Goal: Task Accomplishment & Management: Use online tool/utility

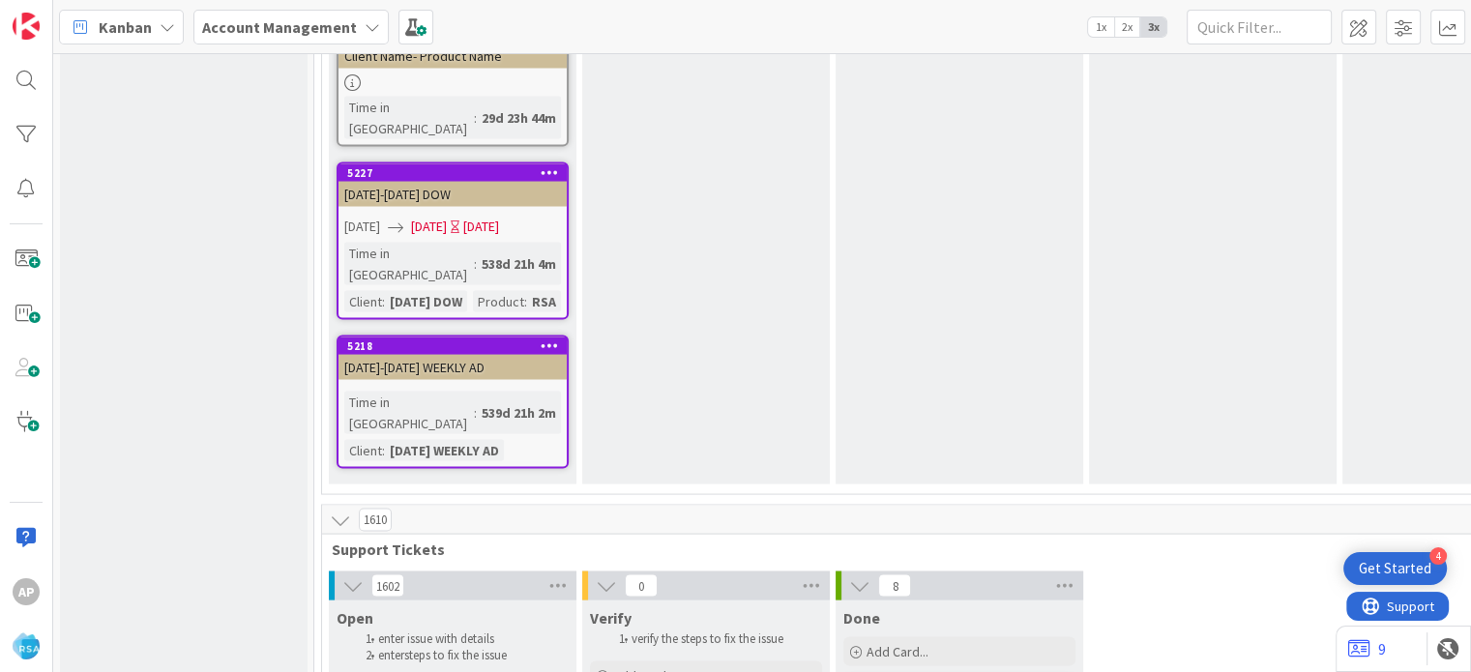
type textarea "x"
type textarea "Support Enhancement- Ticket Number- Client Name- Product Name"
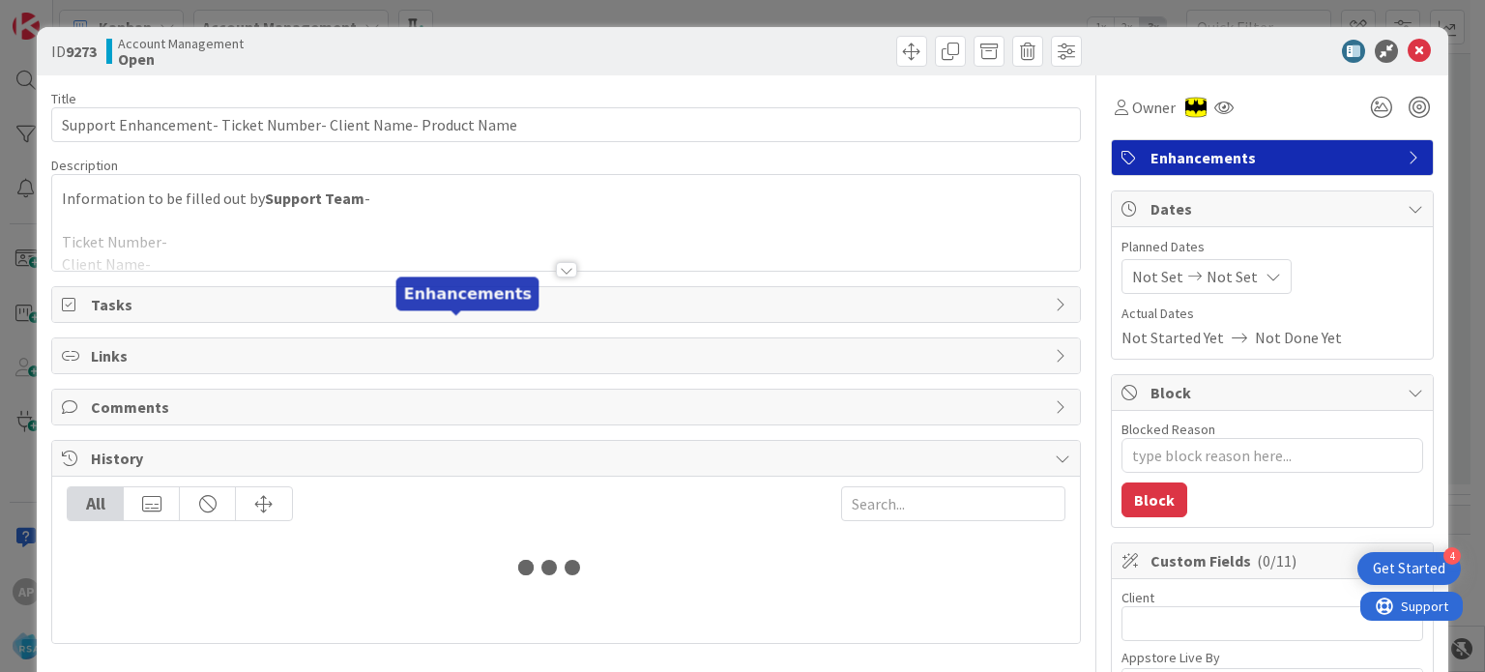
click at [448, 320] on div "Tasks" at bounding box center [565, 304] width 1029 height 37
click at [558, 267] on div at bounding box center [566, 269] width 21 height 15
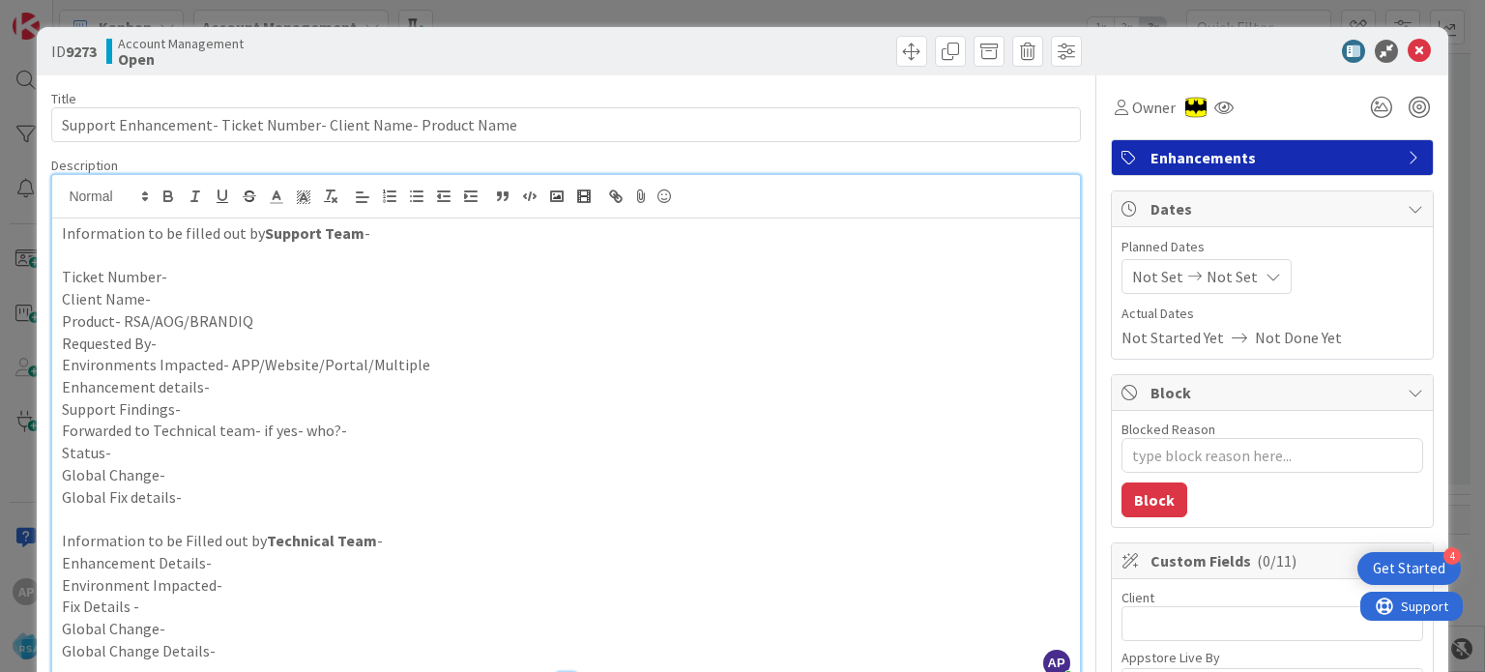
click at [173, 292] on p "Client Name-" at bounding box center [565, 299] width 1007 height 22
paste div
click at [244, 299] on strong "Petes Fresh Mare" at bounding box center [211, 298] width 121 height 19
type textarea "x"
click at [244, 299] on strong "Petes Fresh Mare" at bounding box center [211, 298] width 121 height 19
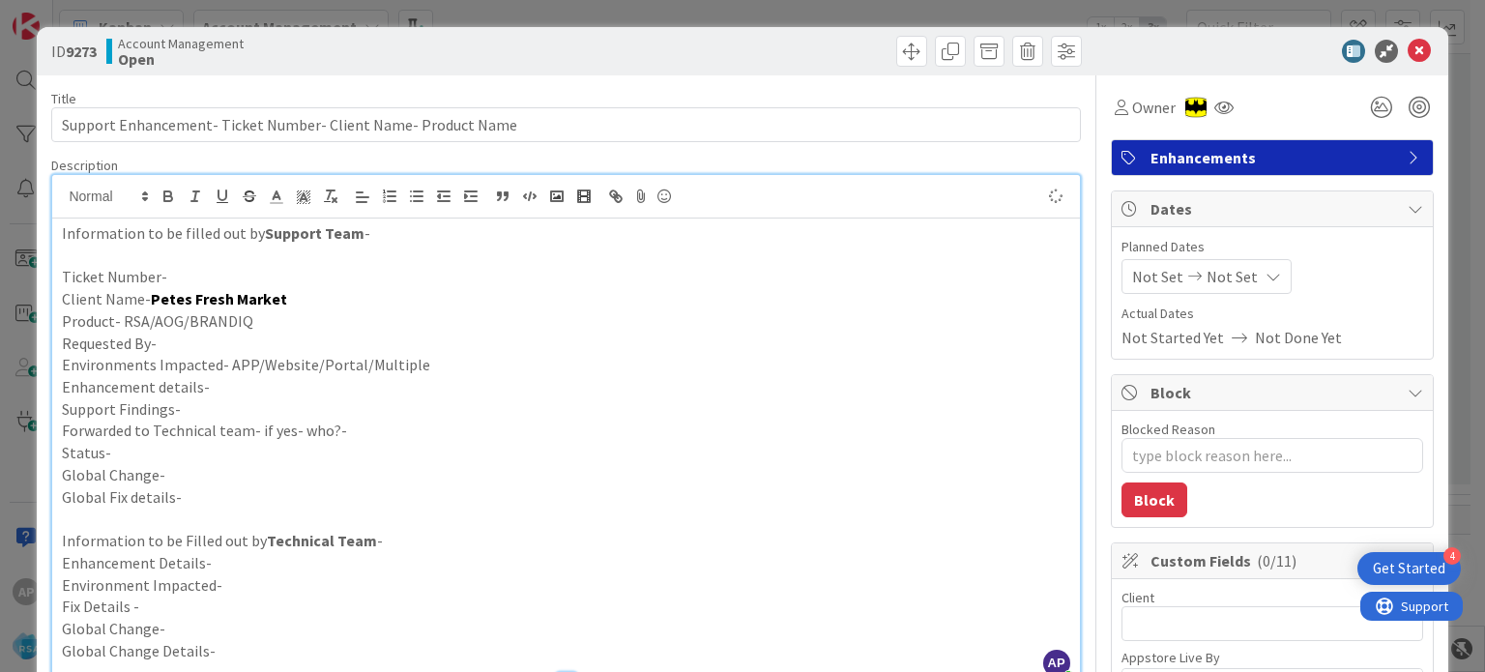
click at [236, 284] on p "Ticket Number-" at bounding box center [565, 277] width 1007 height 22
click at [166, 277] on p "Ticket Number-#310074" at bounding box center [565, 277] width 1007 height 22
type textarea "x"
click at [171, 273] on p "Ticket Number-310074" at bounding box center [565, 277] width 1007 height 22
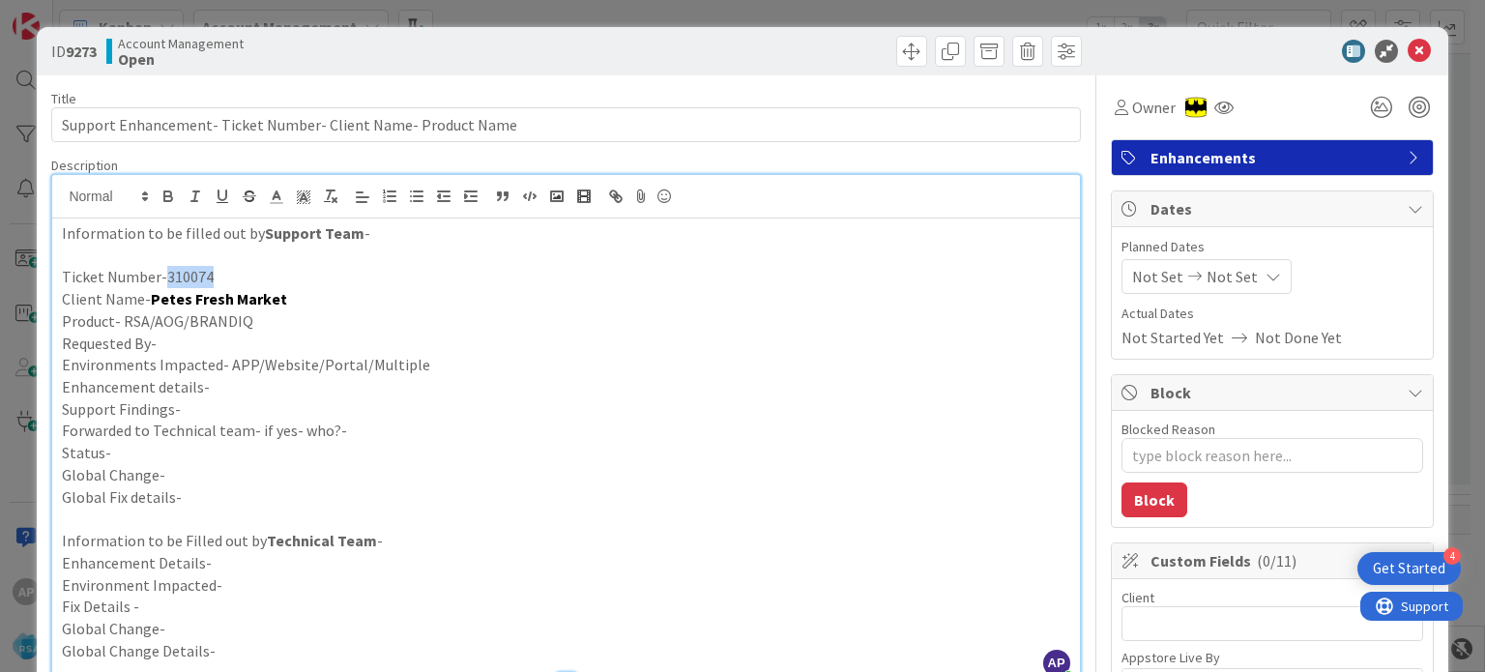
copy p "310074"
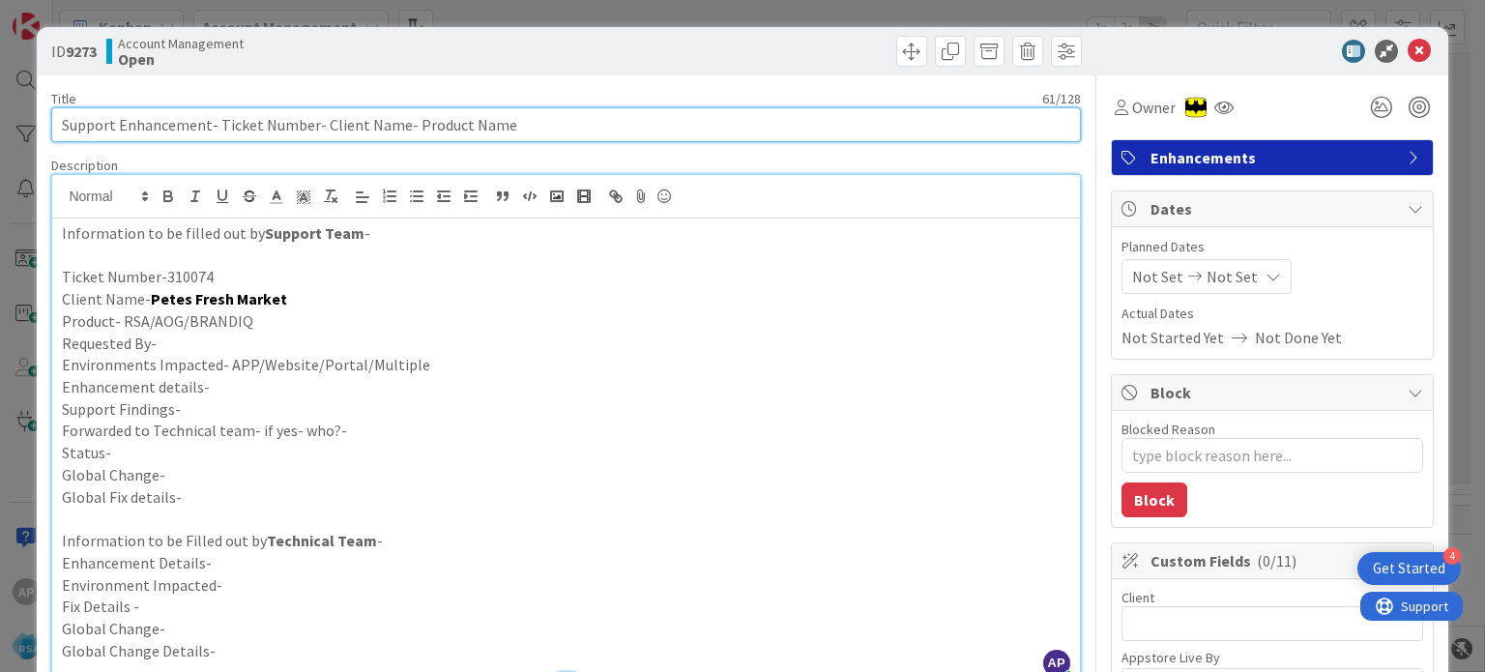
drag, startPoint x: 306, startPoint y: 128, endPoint x: 219, endPoint y: 127, distance: 87.0
click at [221, 127] on input "Support Enhancement- Ticket Number- Client Name- Product Name" at bounding box center [565, 124] width 1029 height 35
click at [219, 127] on input "Support Enhancement- Ticket Number- Client Name- Product Name" at bounding box center [565, 124] width 1029 height 35
click at [216, 127] on input "Support Enhancement- Ticket Number- Client Name- Product Name" at bounding box center [565, 124] width 1029 height 35
click at [215, 127] on input "Support Enhancement- Ticket Number- Client Name- Product Name" at bounding box center [565, 124] width 1029 height 35
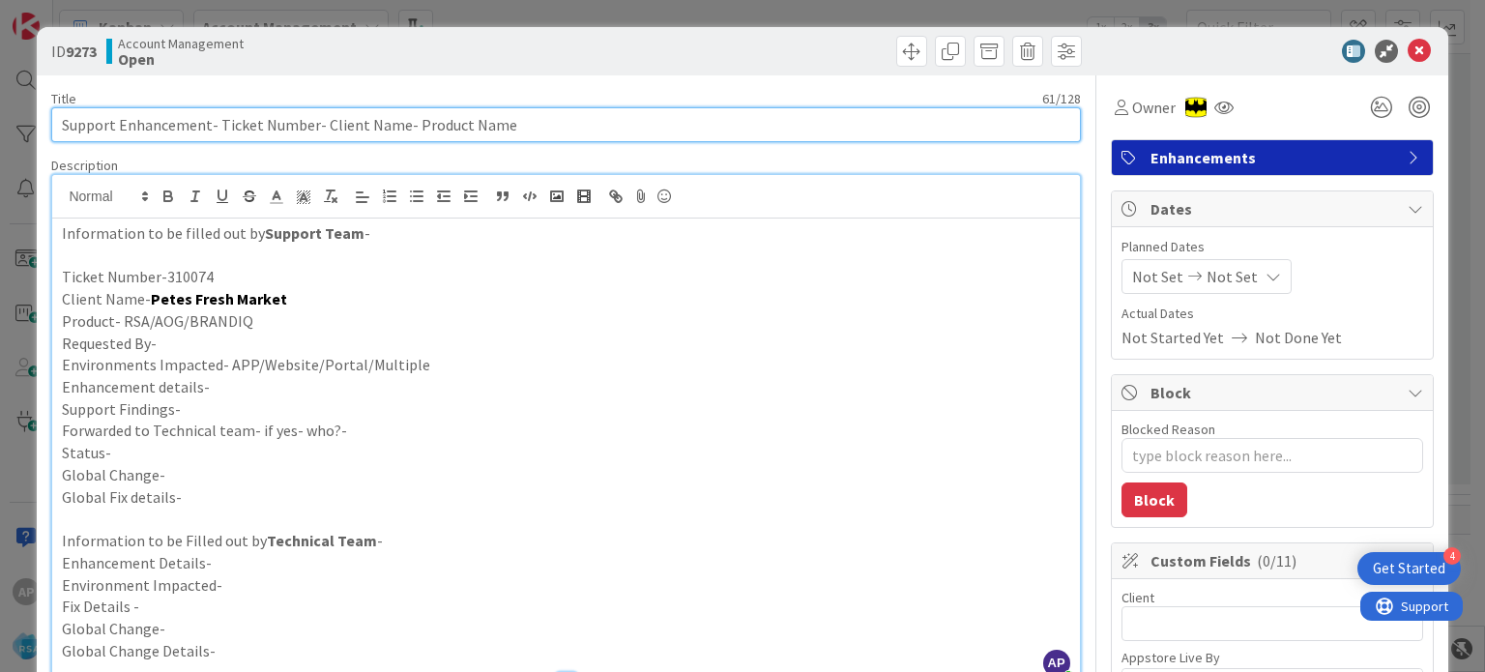
paste input "310074"
type input "Support Enhancement- 310074Ticket Number- Client Name- Product Name"
type textarea "x"
drag, startPoint x: 355, startPoint y: 124, endPoint x: 275, endPoint y: 124, distance: 80.2
click at [275, 124] on input "Support Enhancement- 310074Ticket Number- Client Name- Product Name" at bounding box center [565, 124] width 1029 height 35
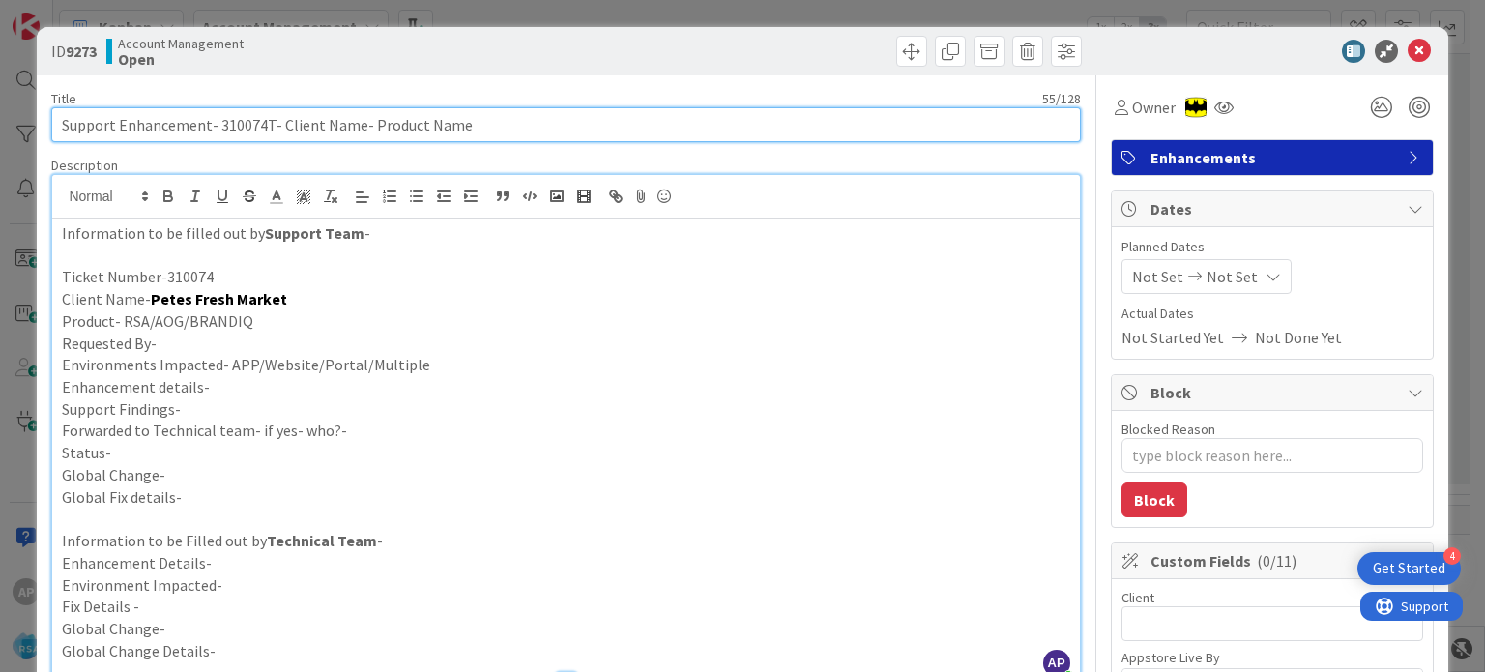
type input "Support Enhancement- 310074- Client Name- Product Name"
type textarea "x"
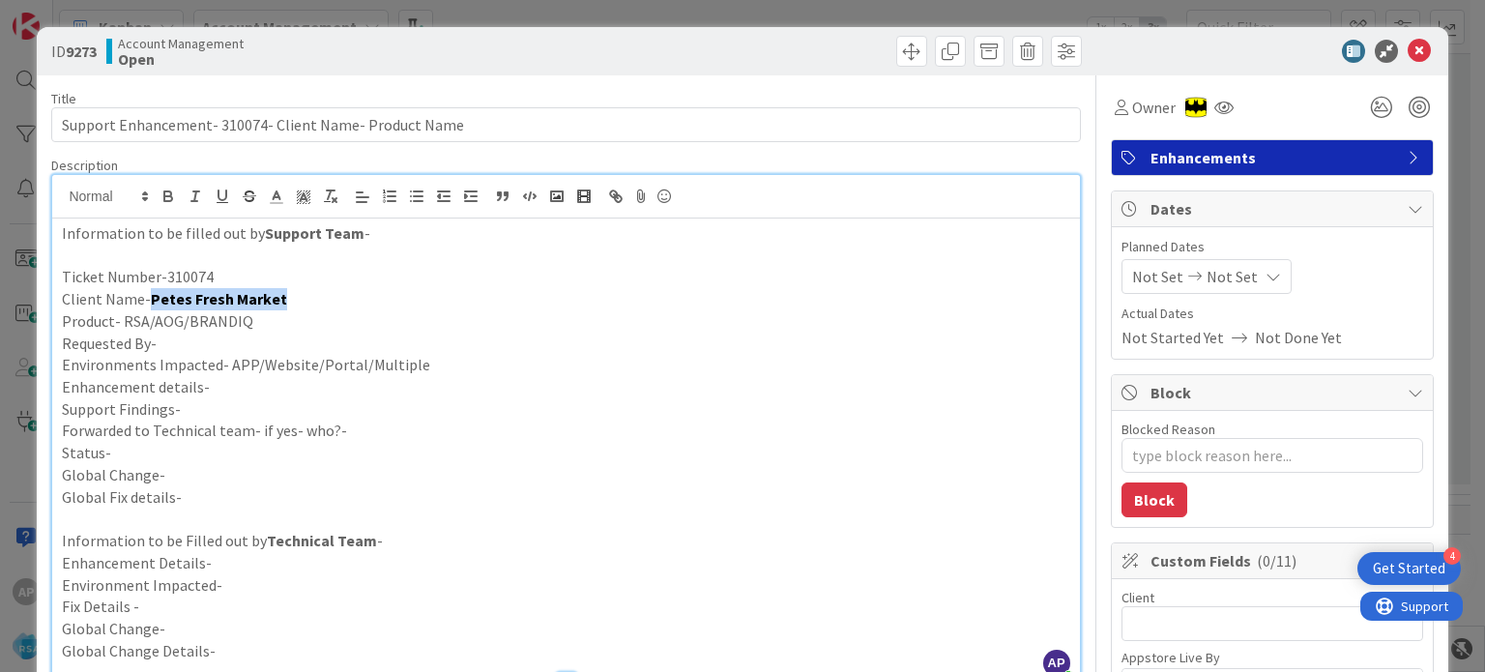
drag, startPoint x: 292, startPoint y: 295, endPoint x: 147, endPoint y: 304, distance: 145.3
click at [147, 304] on p "Client Name- [PERSON_NAME] Fresh Market" at bounding box center [565, 299] width 1007 height 22
copy strong "Petes Fresh Market"
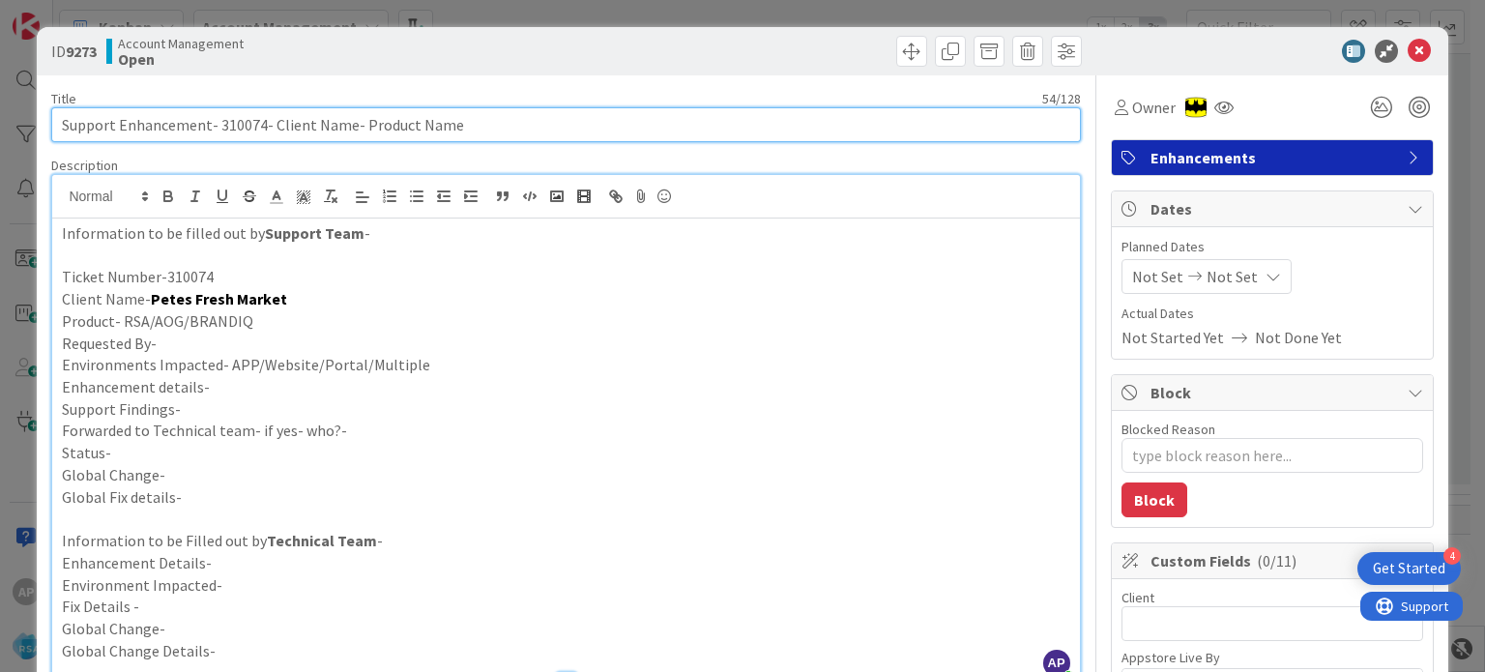
drag, startPoint x: 348, startPoint y: 119, endPoint x: 271, endPoint y: 128, distance: 77.8
click at [271, 128] on input "Support Enhancement- 310074- Client Name- Product Name" at bounding box center [565, 124] width 1029 height 35
paste input "Petes Fresh Market"
type input "Support Enhancement- 310074- Petes Fresh Market- Product Name"
drag, startPoint x: 433, startPoint y: 123, endPoint x: 380, endPoint y: 122, distance: 53.2
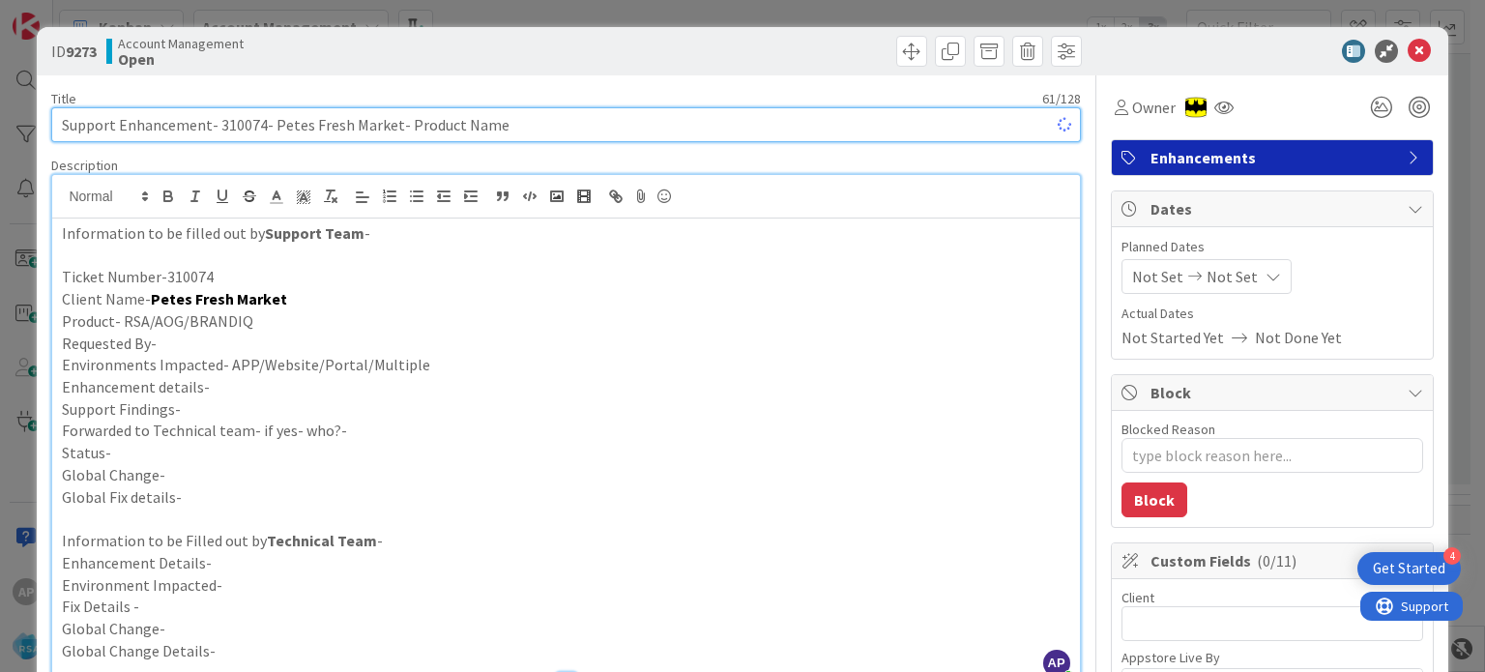
click at [380, 122] on input "Support Enhancement- 310074- Petes Fresh Market- Product Name" at bounding box center [565, 124] width 1029 height 35
type textarea "x"
click at [414, 119] on input "Support Enhancement- 310074- Petes Fresh Market- Product Name" at bounding box center [565, 124] width 1029 height 35
click at [414, 118] on input "Support Enhancement- 310074- Petes Fresh Market- Product Name" at bounding box center [565, 124] width 1029 height 35
click at [478, 118] on input "Support Enhancement- 310074- Petes Fresh Market- Product Name" at bounding box center [565, 124] width 1029 height 35
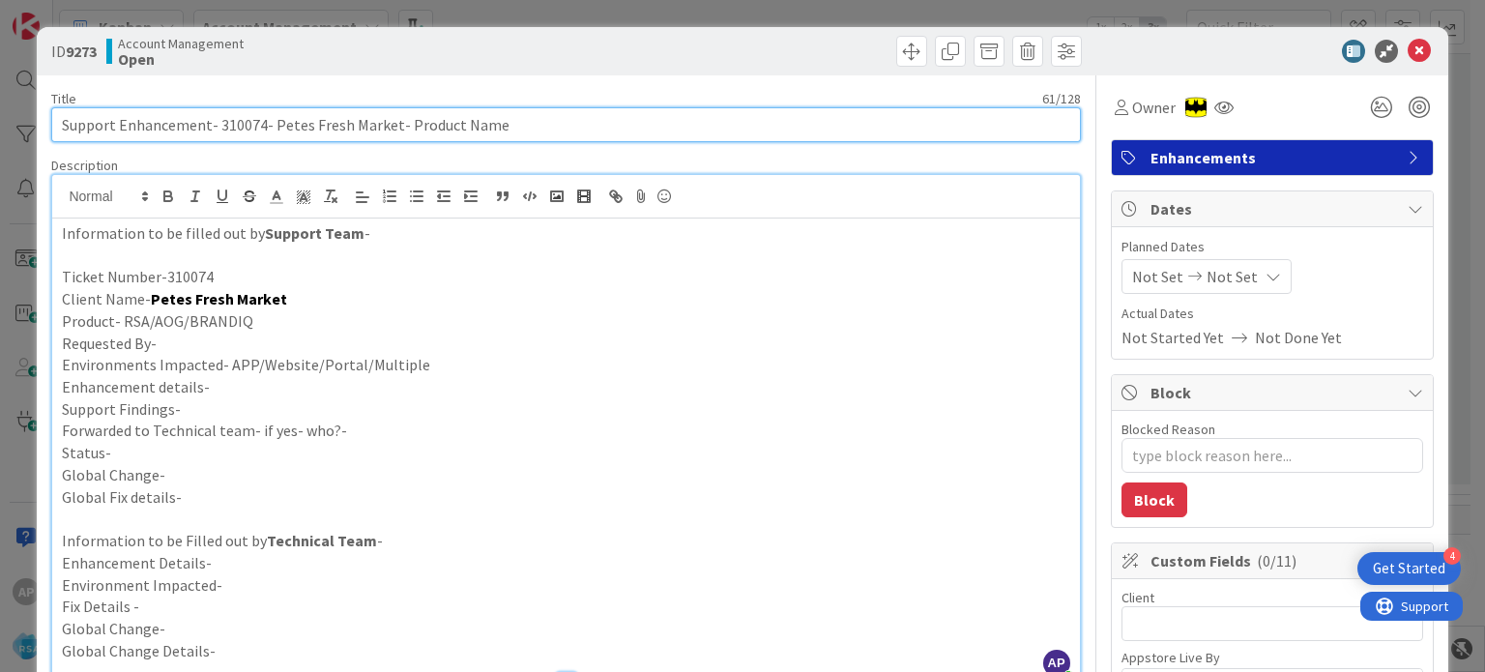
drag, startPoint x: 509, startPoint y: 121, endPoint x: 406, endPoint y: 121, distance: 102.5
click at [406, 121] on input "Support Enhancement- 310074- Petes Fresh Market- Product Name" at bounding box center [565, 124] width 1029 height 35
type input "Support Enhancement- 310074- Petes Fresh Market-"
type textarea "x"
type input "Support Enhancement- 310074- Petes Fresh Market- RS"
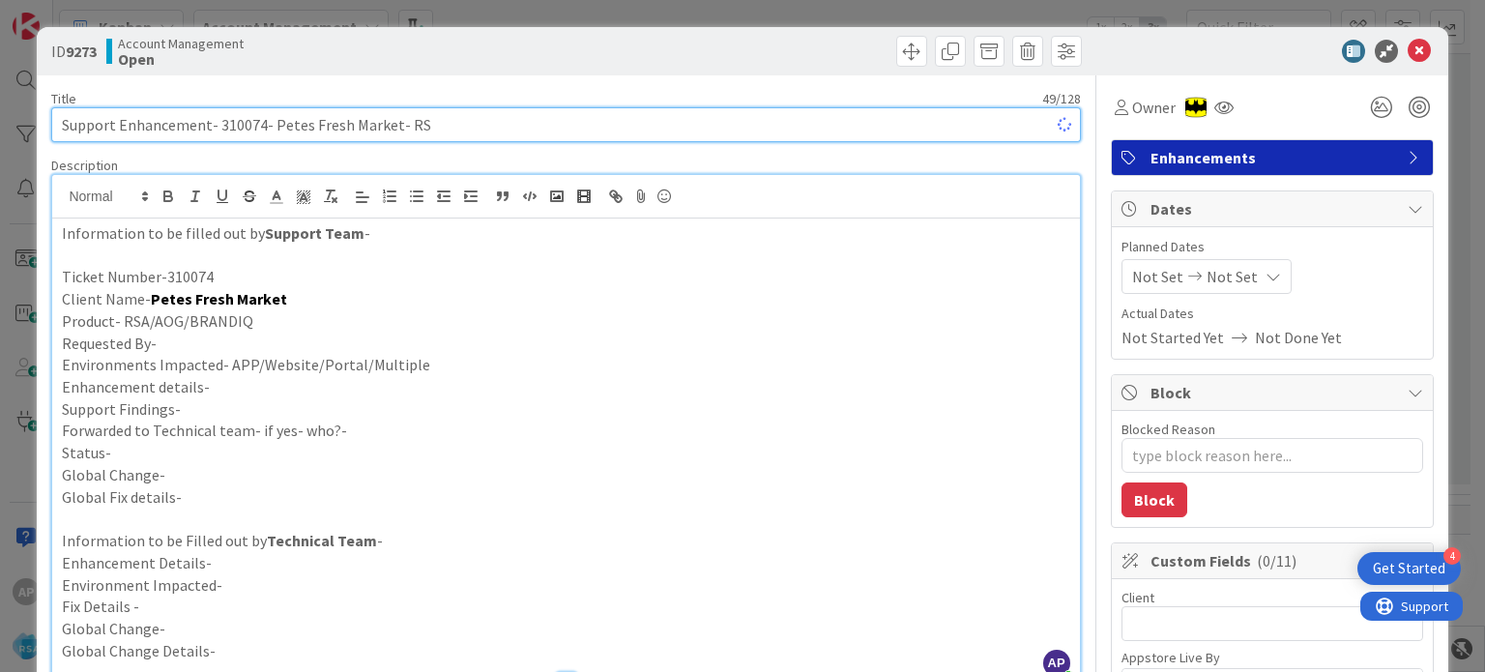
type textarea "x"
type input "Support Enhancement- 310074- Petes Fresh Market- RSA"
type textarea "x"
type input "Support Enhancement- 310074- Petes Fresh Market- RSA"
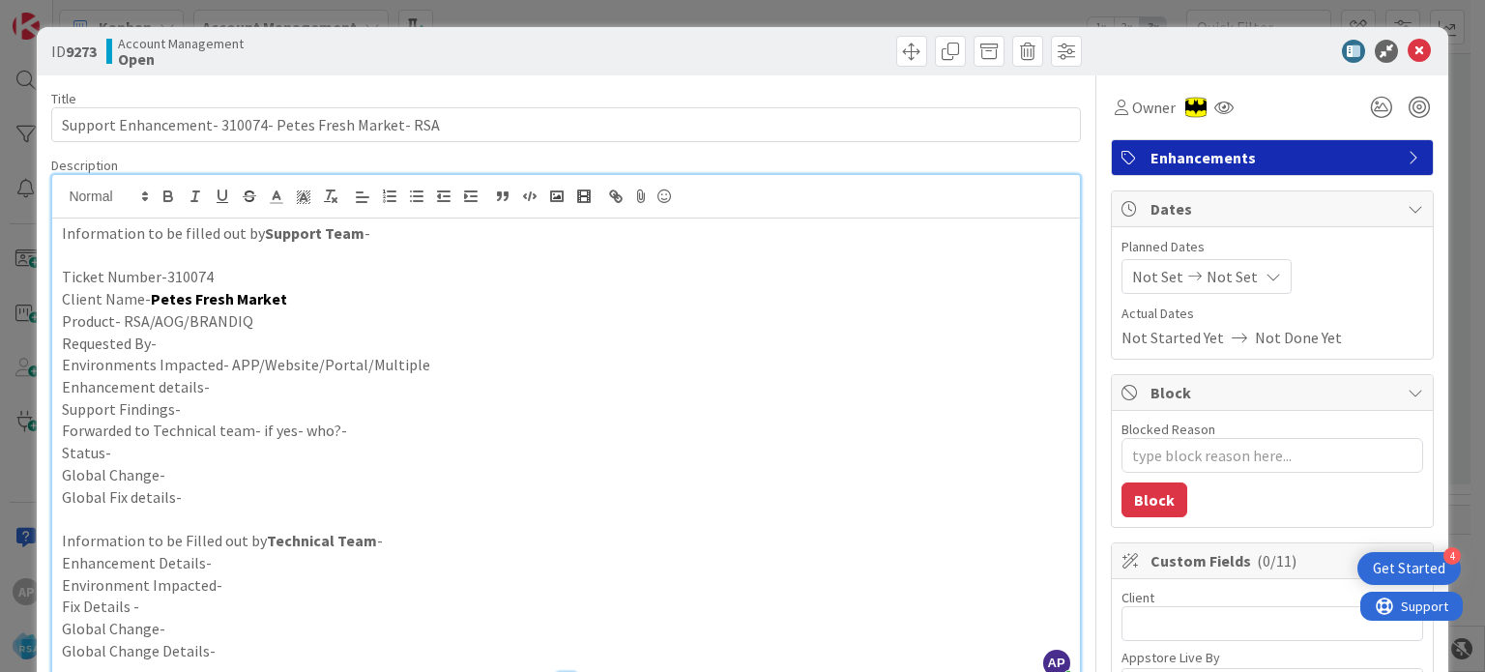
click at [222, 347] on p "Requested By-" at bounding box center [565, 344] width 1007 height 22
click at [442, 360] on p "Environments Impacted- APP/Website/Portal/Multiple" at bounding box center [565, 365] width 1007 height 22
click at [363, 386] on p "Enhancement details-" at bounding box center [565, 387] width 1007 height 22
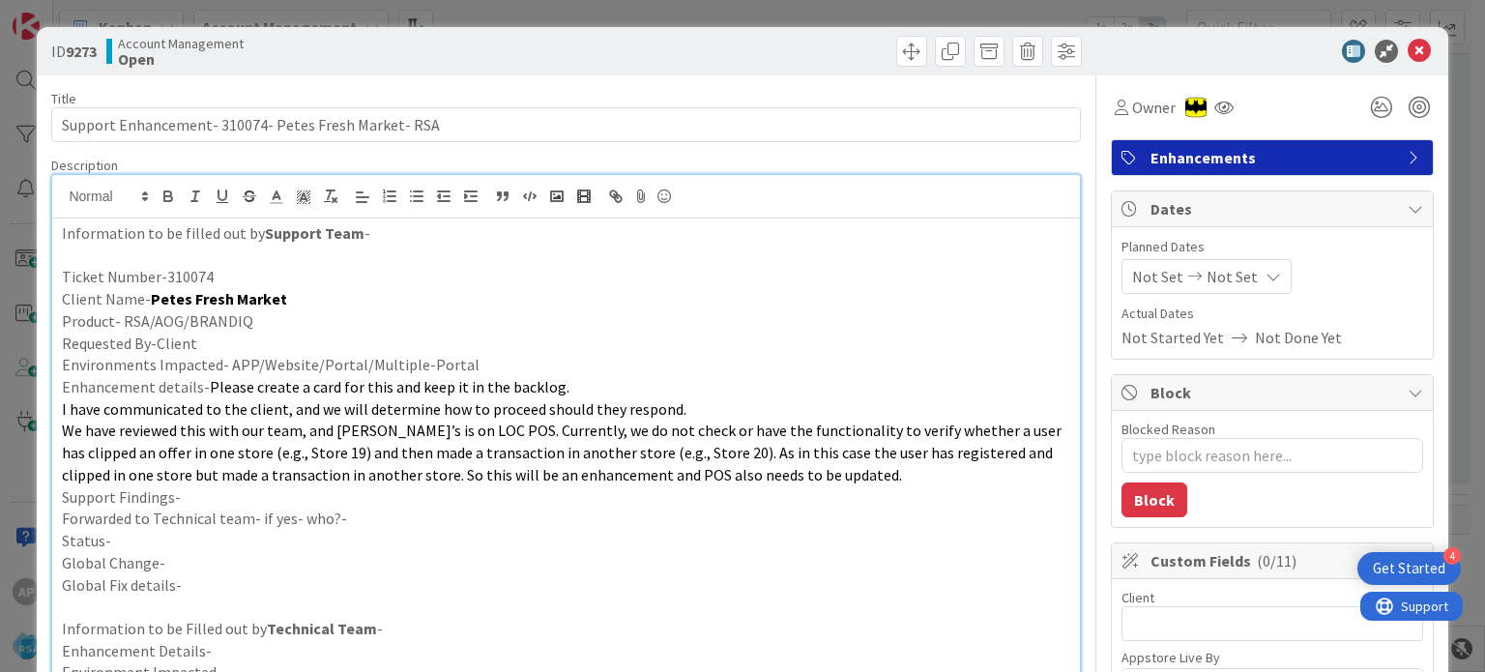
click at [204, 501] on p "Support Findings-" at bounding box center [565, 497] width 1007 height 22
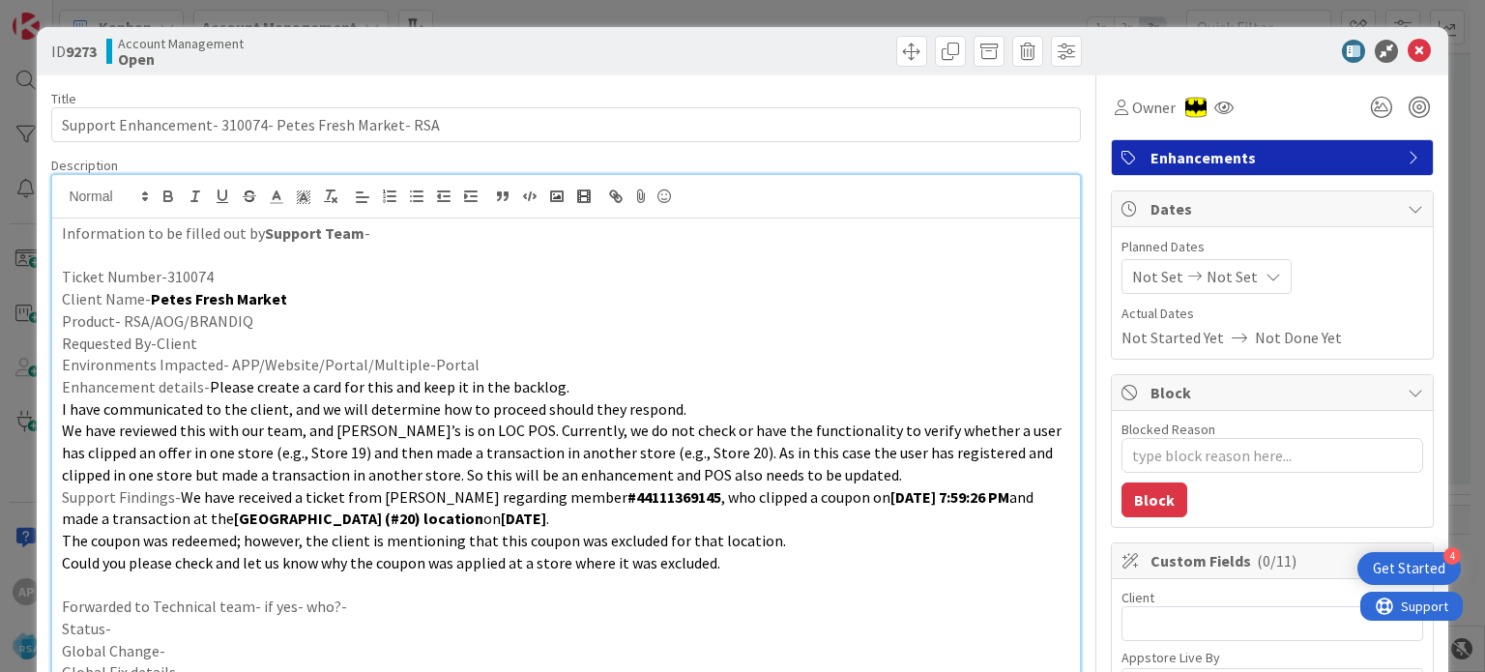
click at [801, 475] on p "We have reviewed this with our team, and [PERSON_NAME]’s is on LOC POS. Current…" at bounding box center [565, 453] width 1007 height 66
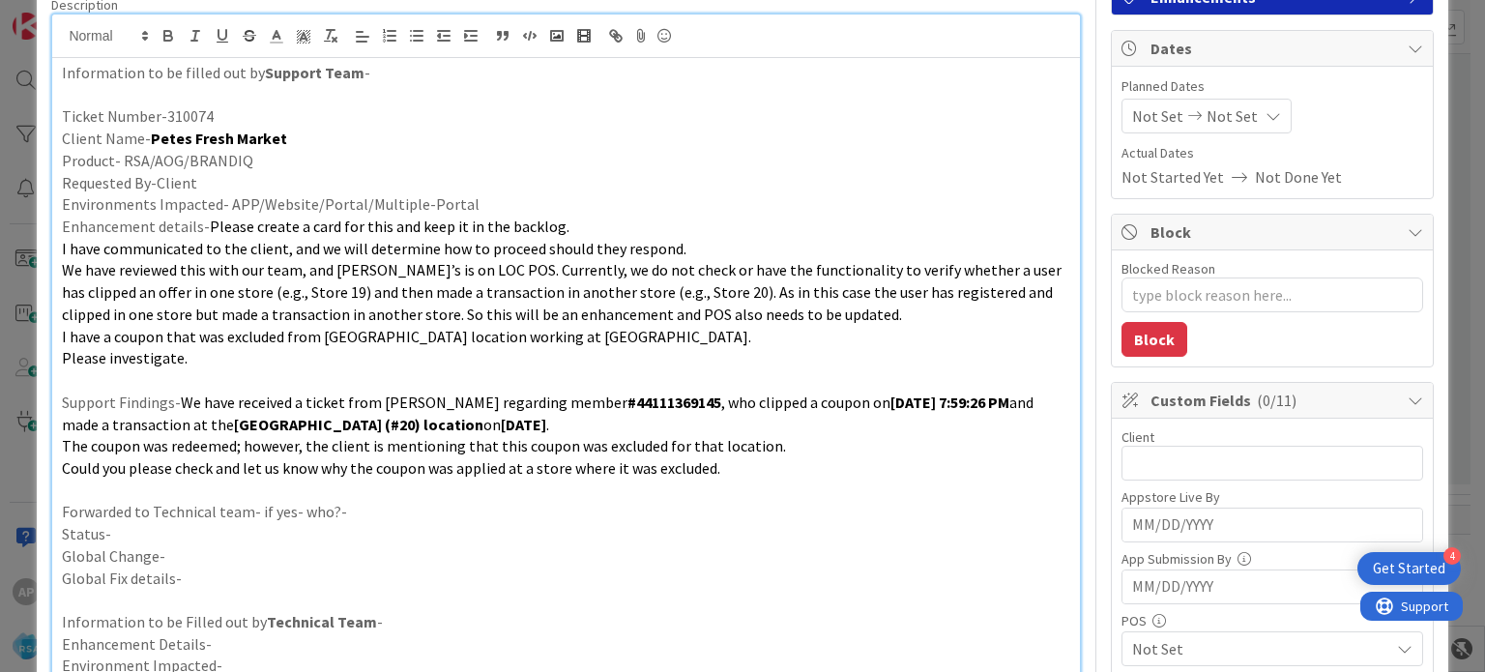
scroll to position [193, 0]
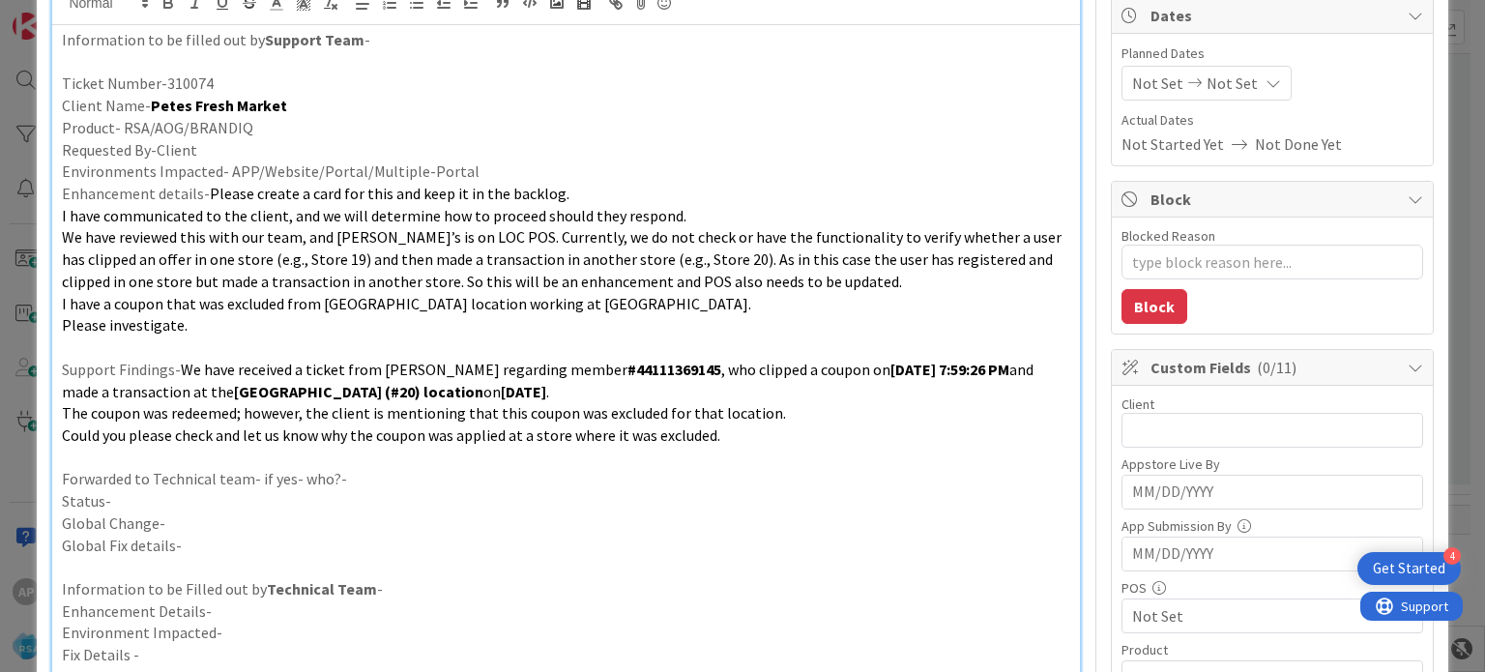
click at [377, 481] on p "Forwarded to Technical team- if yes- who?-" at bounding box center [565, 479] width 1007 height 22
click at [281, 347] on p at bounding box center [565, 347] width 1007 height 22
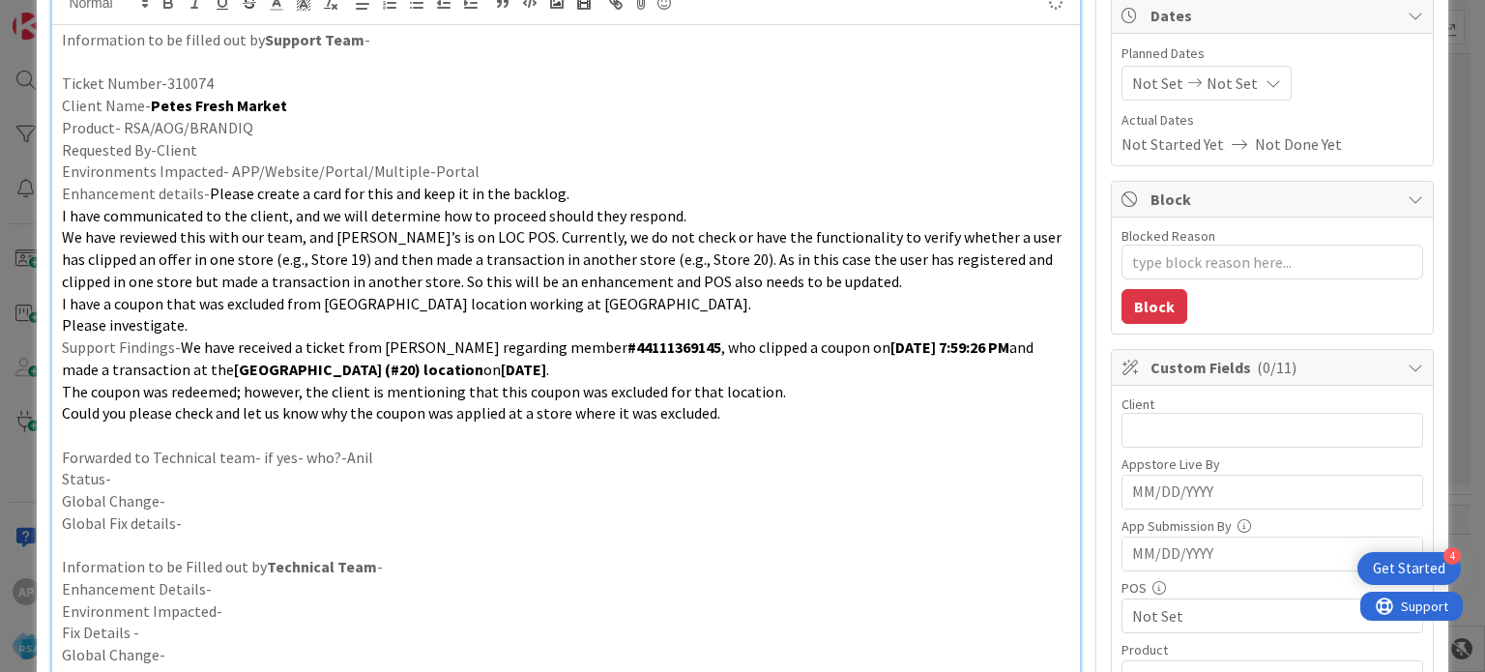
click at [222, 468] on p "Status-" at bounding box center [565, 479] width 1007 height 22
click at [201, 441] on p at bounding box center [565, 435] width 1007 height 22
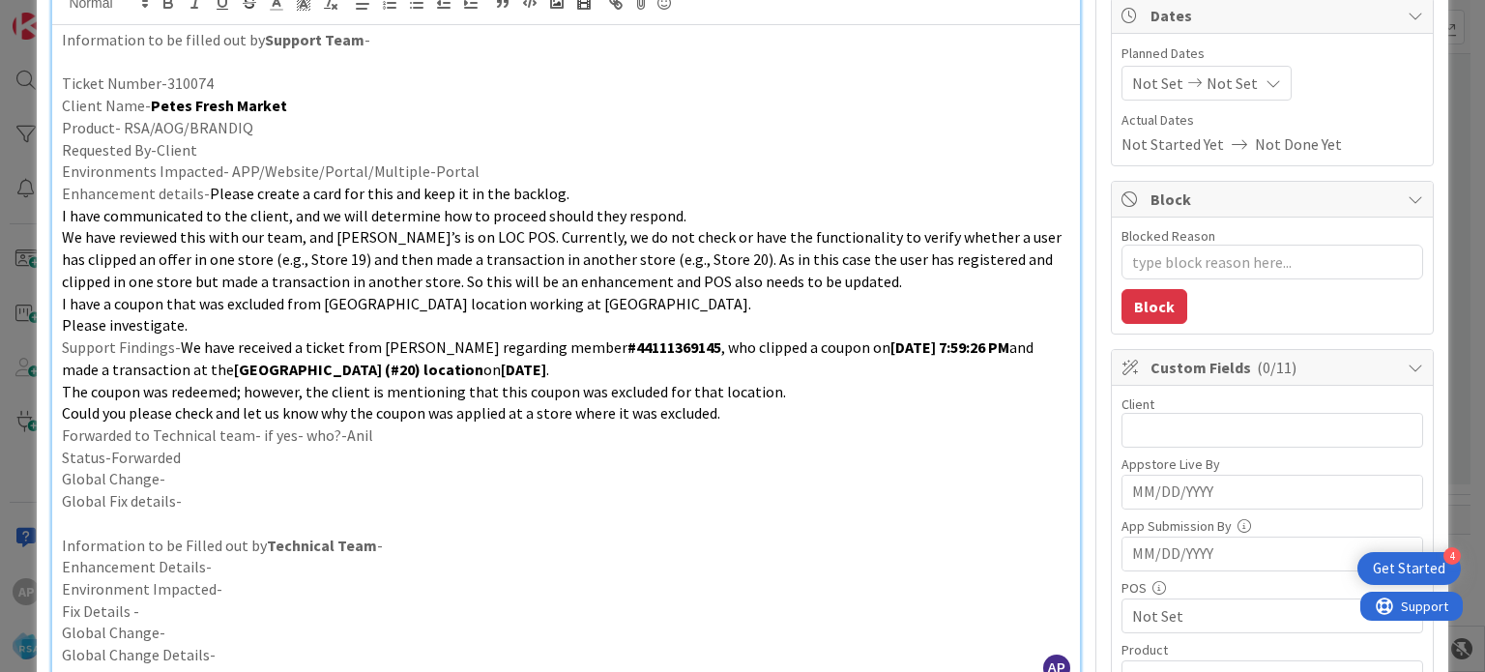
click at [217, 525] on p at bounding box center [565, 523] width 1007 height 22
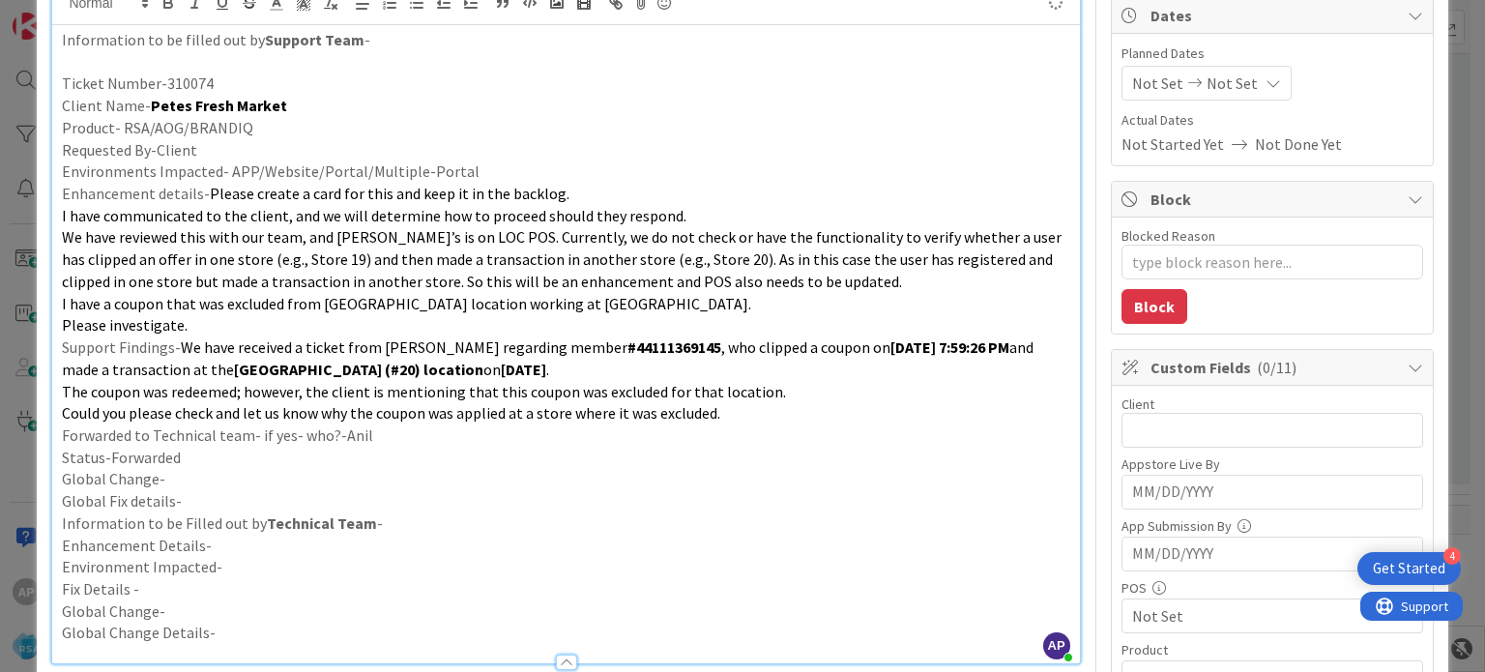
type textarea "x"
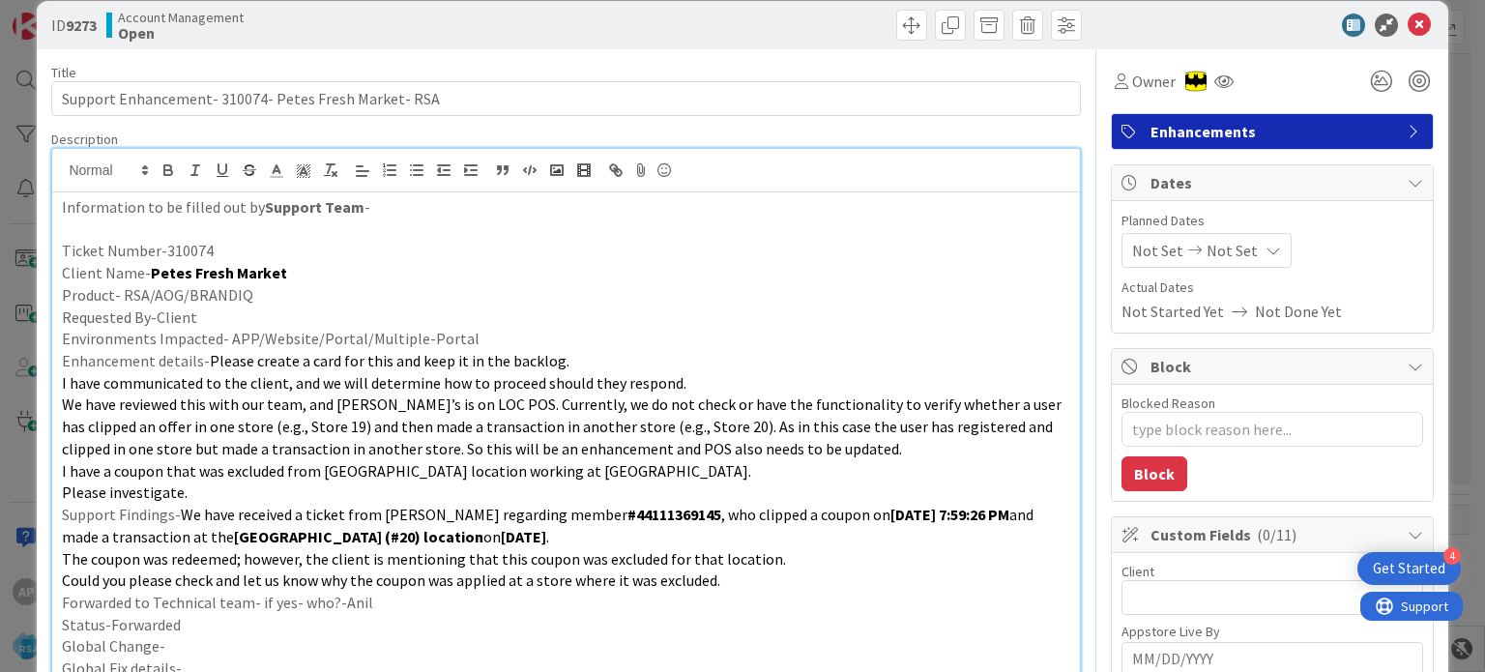
scroll to position [0, 0]
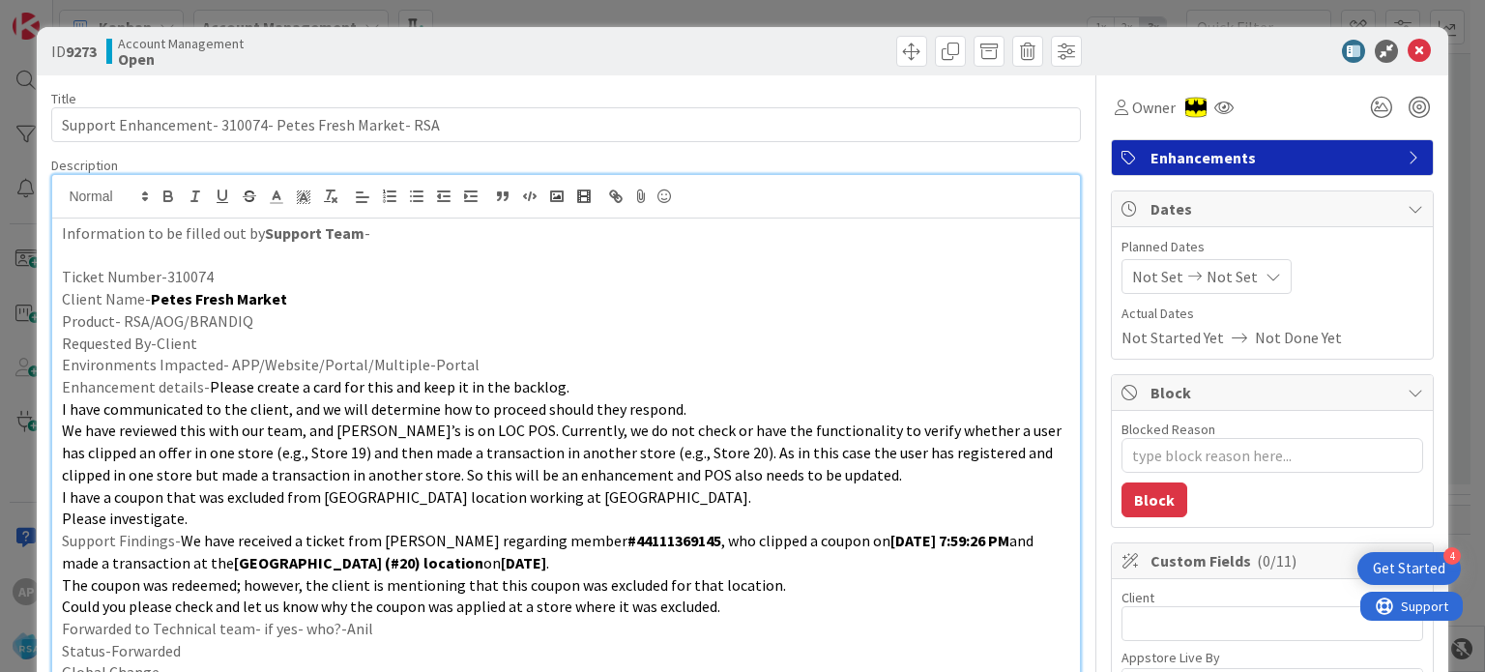
click at [1183, 279] on icon at bounding box center [1194, 277] width 23 height 14
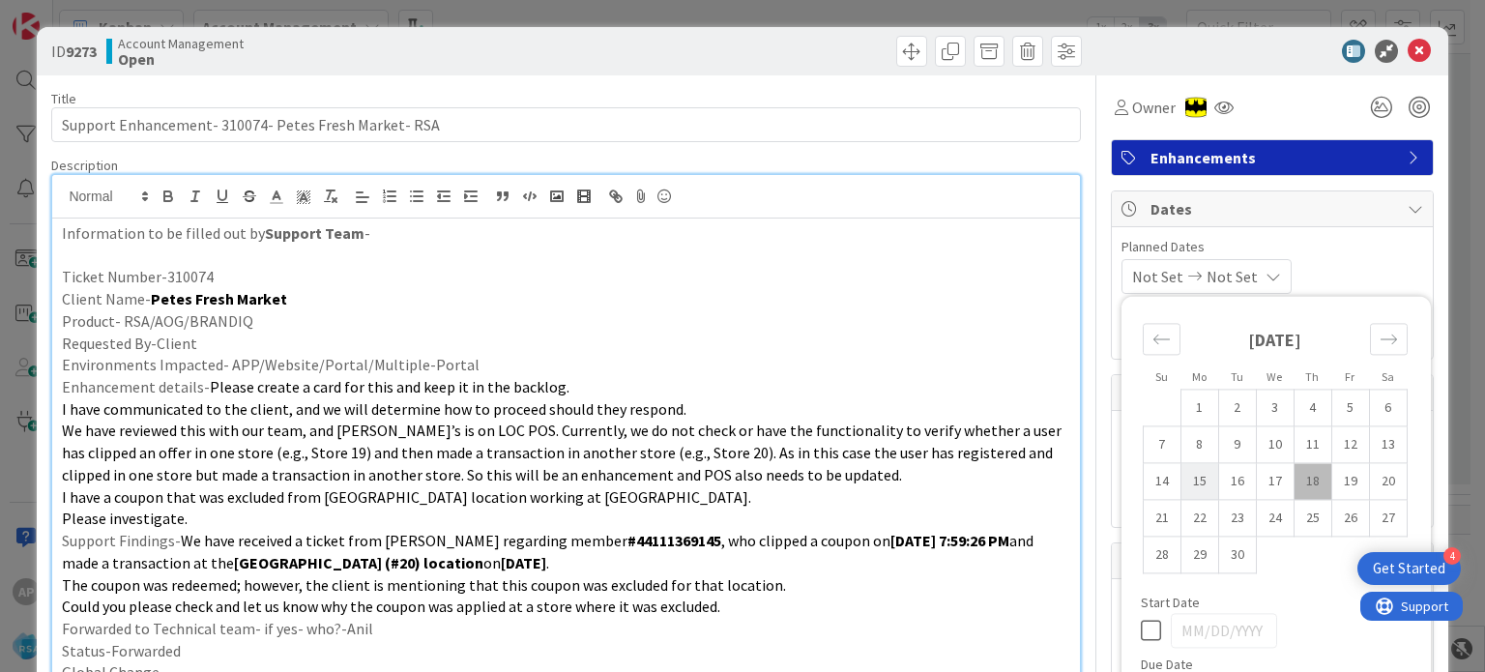
click at [1188, 479] on td "15" at bounding box center [1199, 481] width 38 height 37
type input "[DATE]"
type textarea "x"
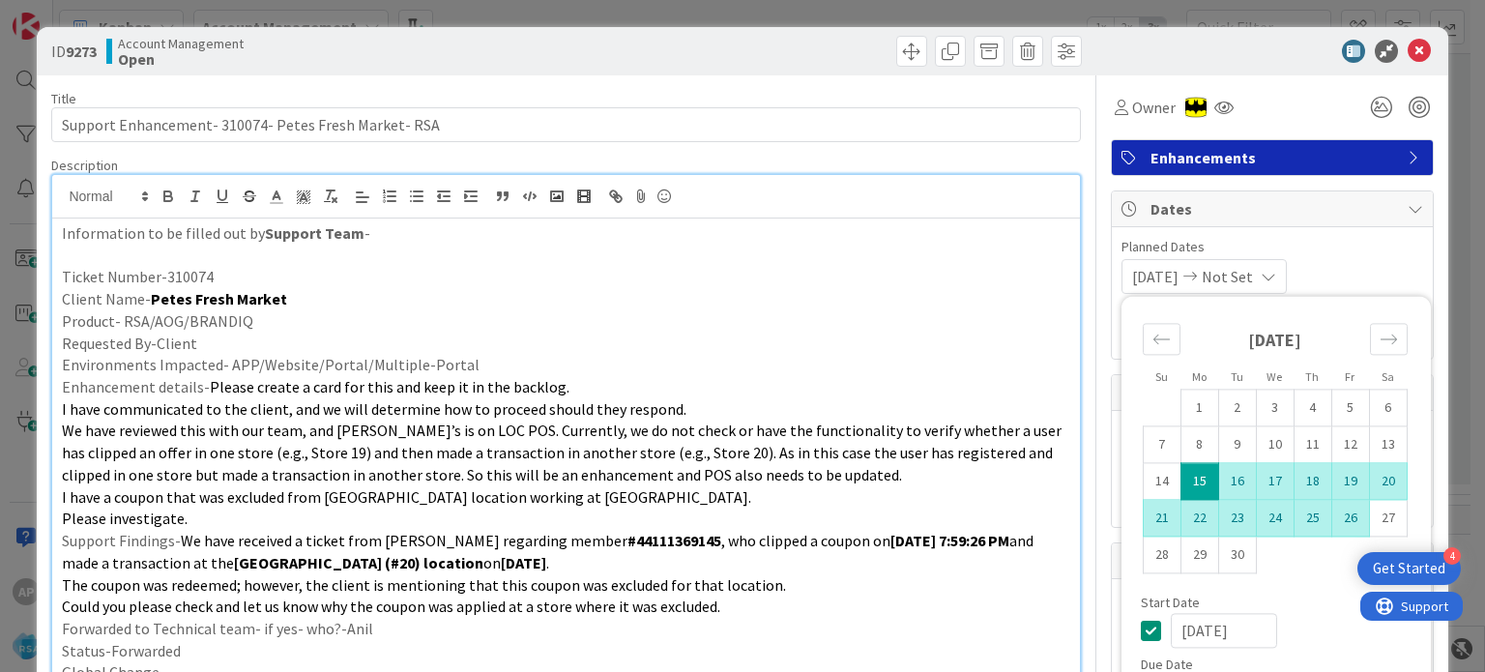
click at [1331, 513] on td "26" at bounding box center [1350, 518] width 38 height 37
type input "[DATE]"
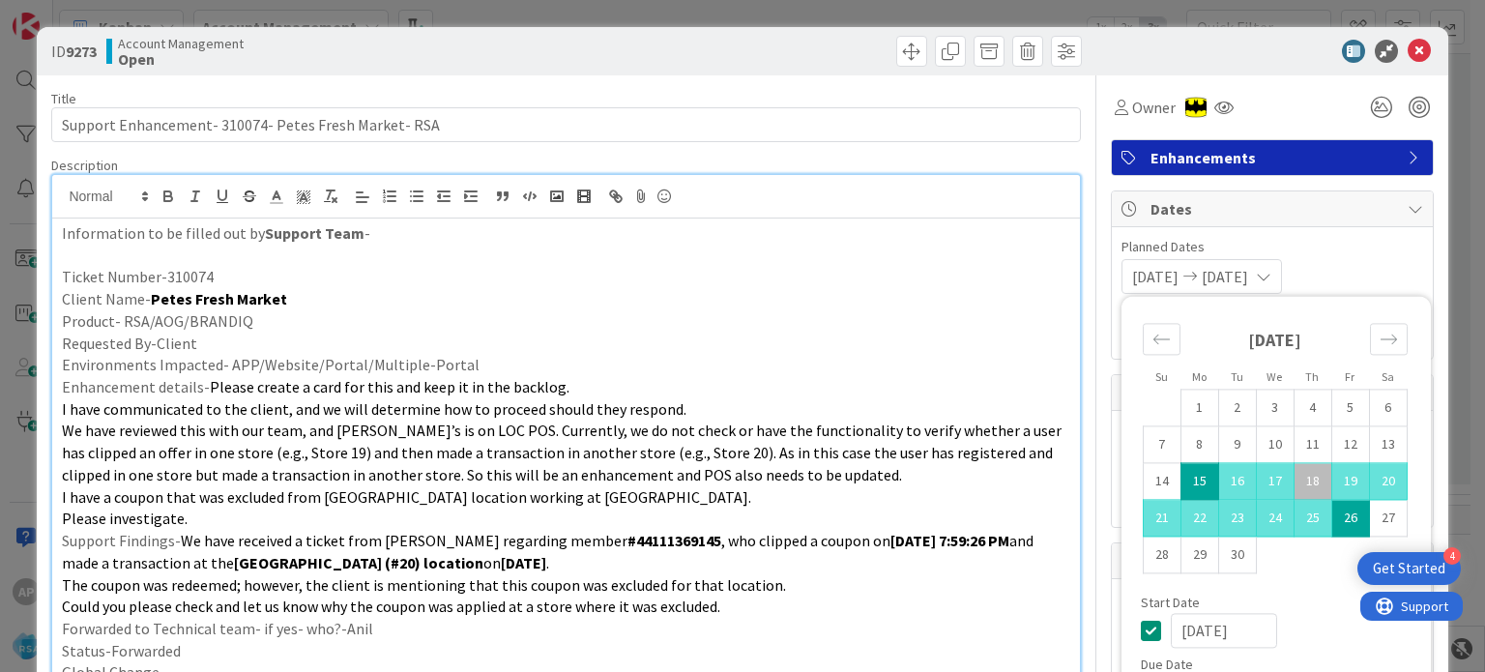
click at [917, 448] on span "We have reviewed this with our team, and [PERSON_NAME]’s is on LOC POS. Current…" at bounding box center [563, 452] width 1003 height 63
type textarea "x"
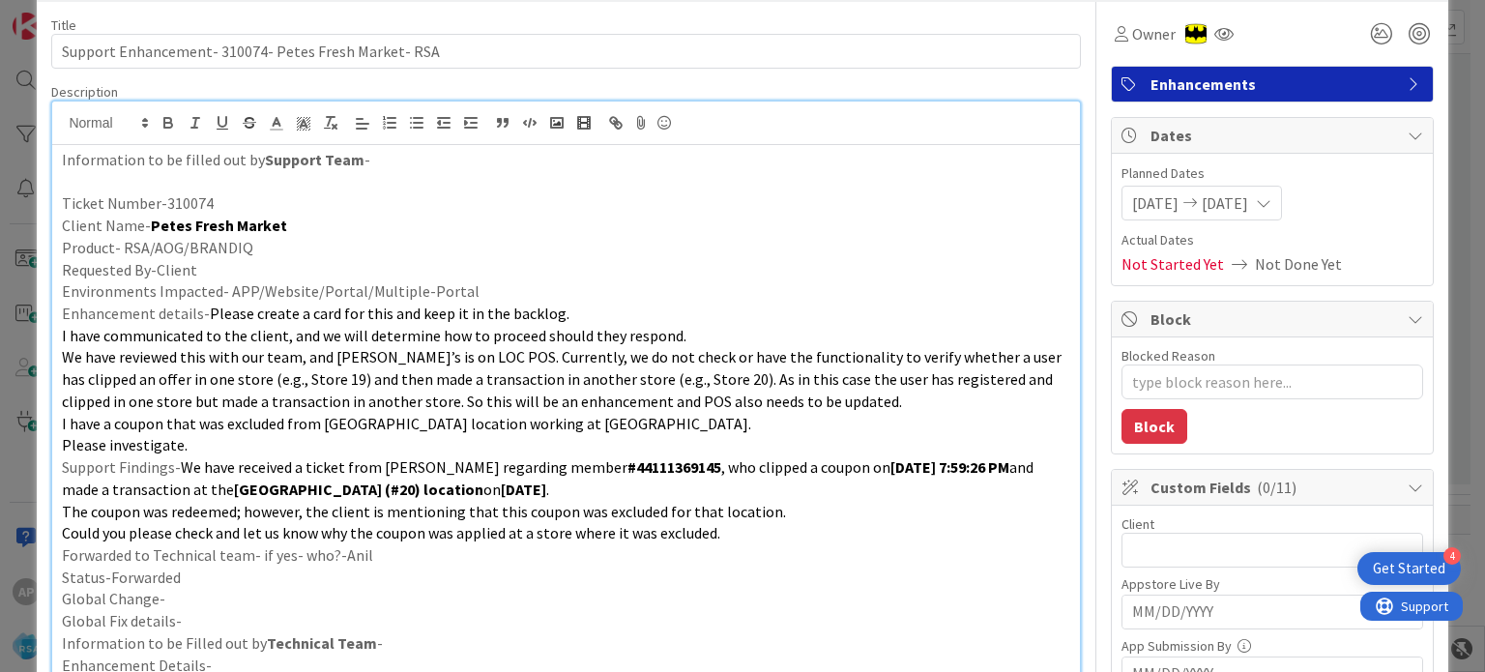
scroll to position [69, 0]
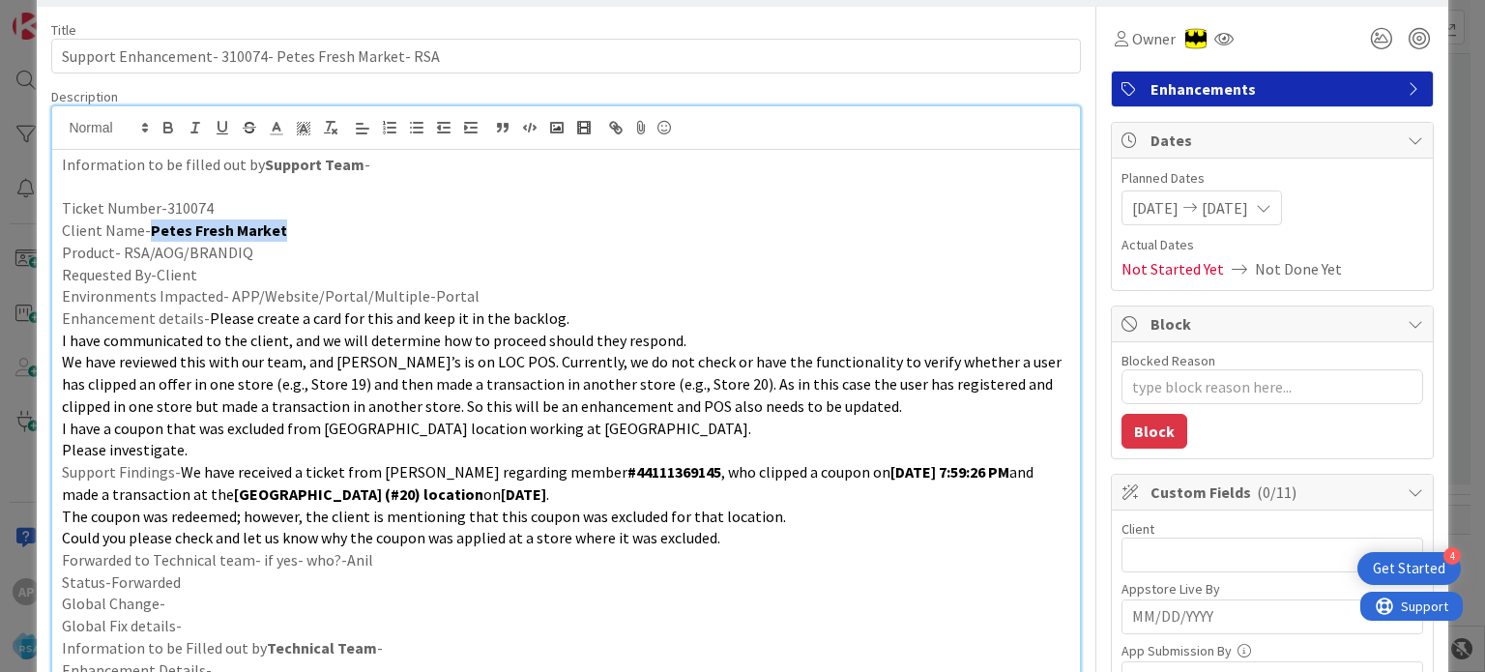
drag, startPoint x: 286, startPoint y: 227, endPoint x: 147, endPoint y: 223, distance: 139.3
click at [147, 223] on p "Client Name- [PERSON_NAME] Fresh Market" at bounding box center [565, 230] width 1007 height 22
copy strong "Petes Fresh Market"
click at [1133, 562] on input "text" at bounding box center [1272, 555] width 302 height 35
paste input "Petes Fresh Market"
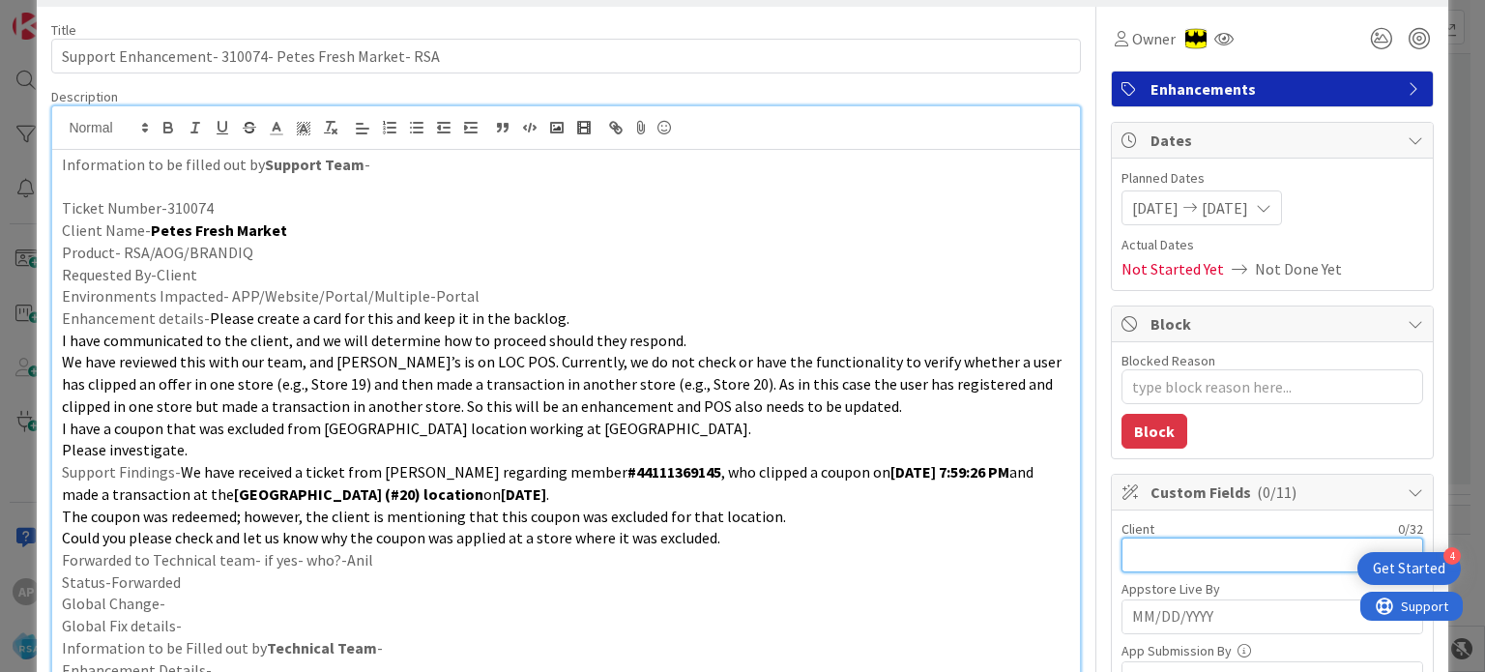
type input "Petes Fresh Market"
type textarea "x"
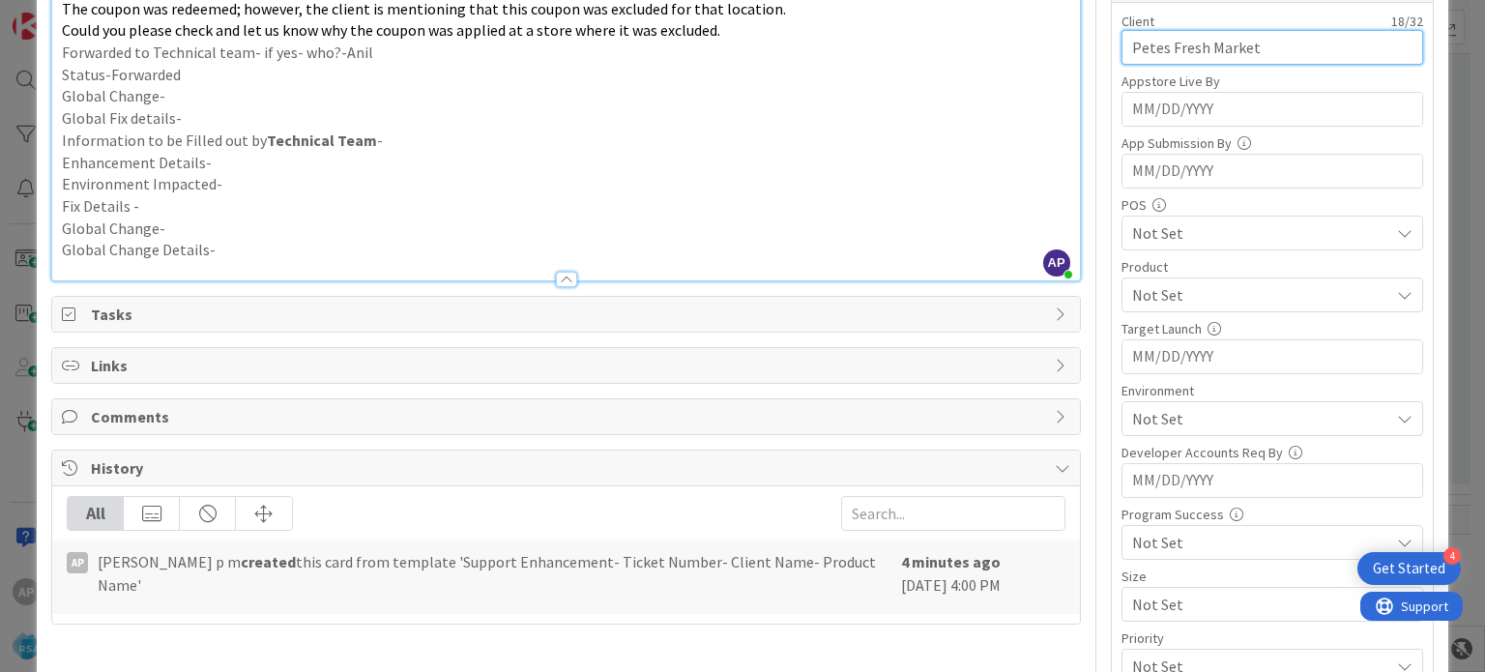
scroll to position [576, 0]
type input "Petes Fresh Market"
click at [1156, 287] on span "Not Set" at bounding box center [1260, 294] width 257 height 23
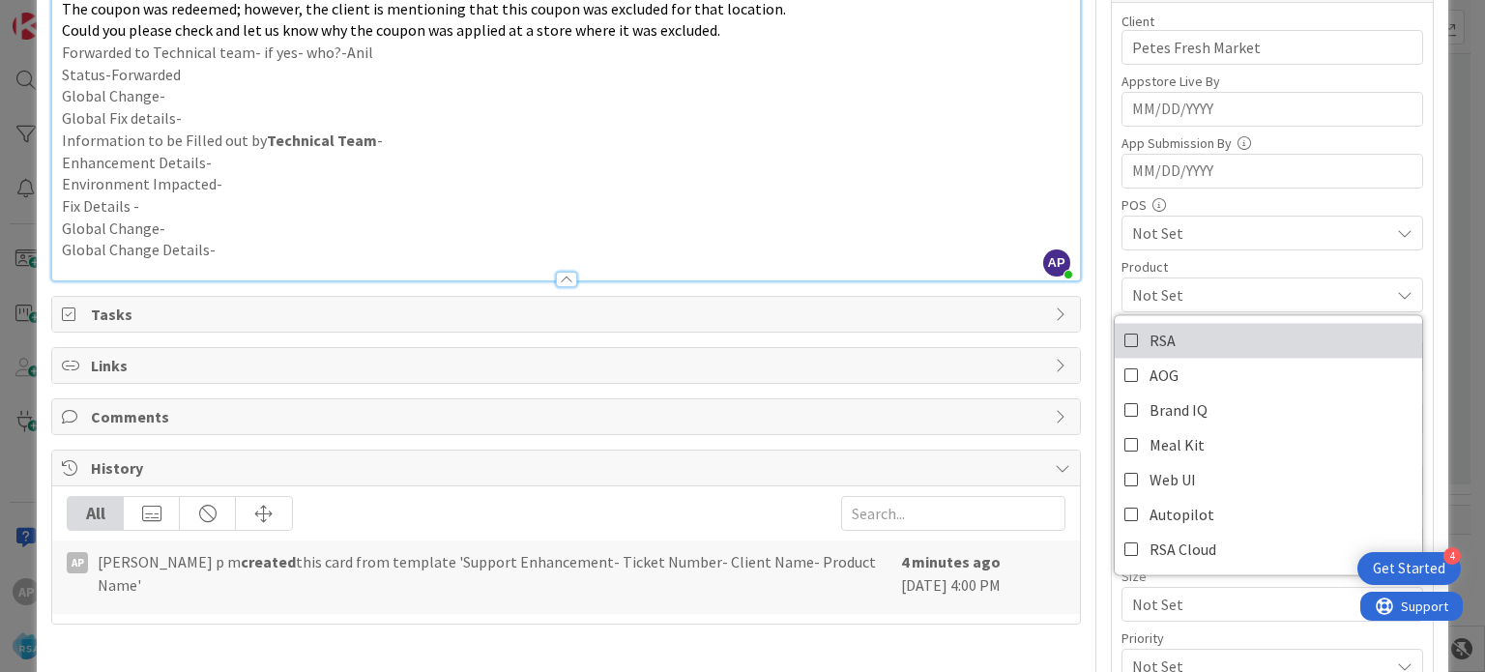
click at [1151, 332] on span "RSA" at bounding box center [1163, 340] width 26 height 29
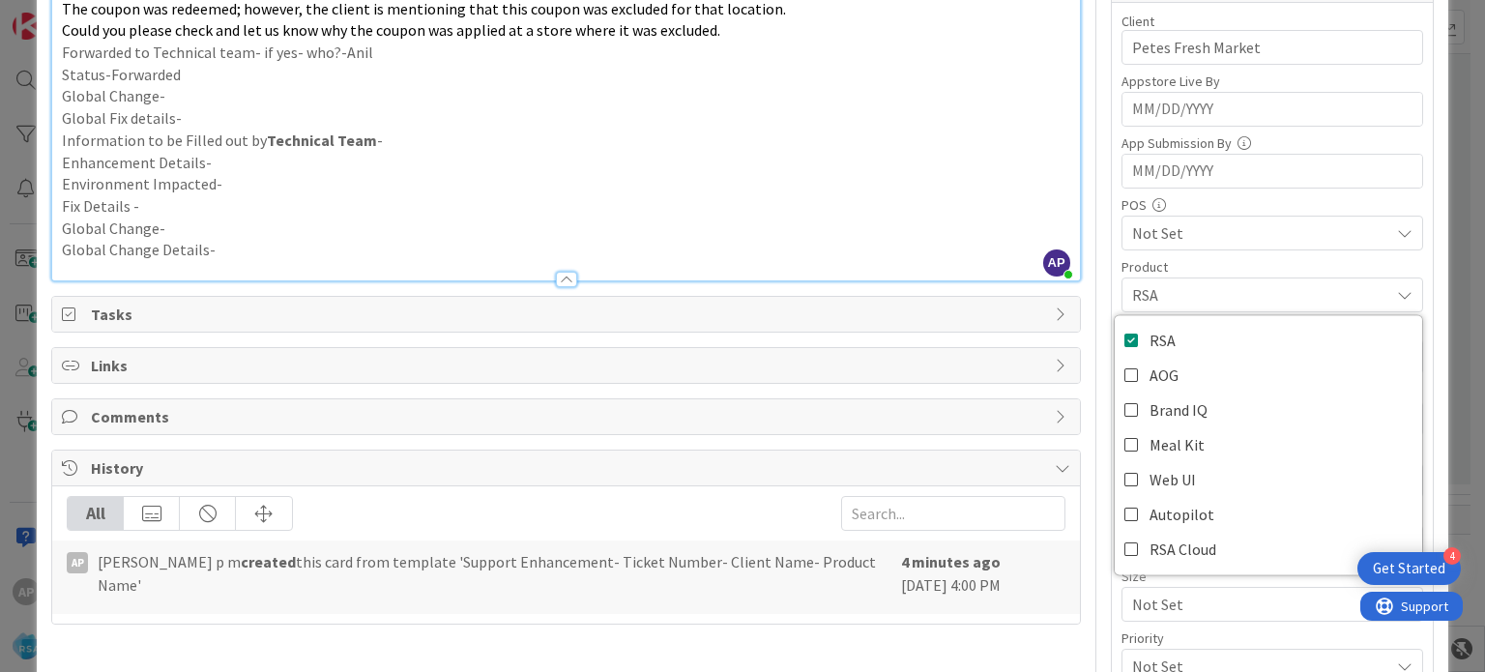
click at [989, 260] on div at bounding box center [565, 270] width 1027 height 20
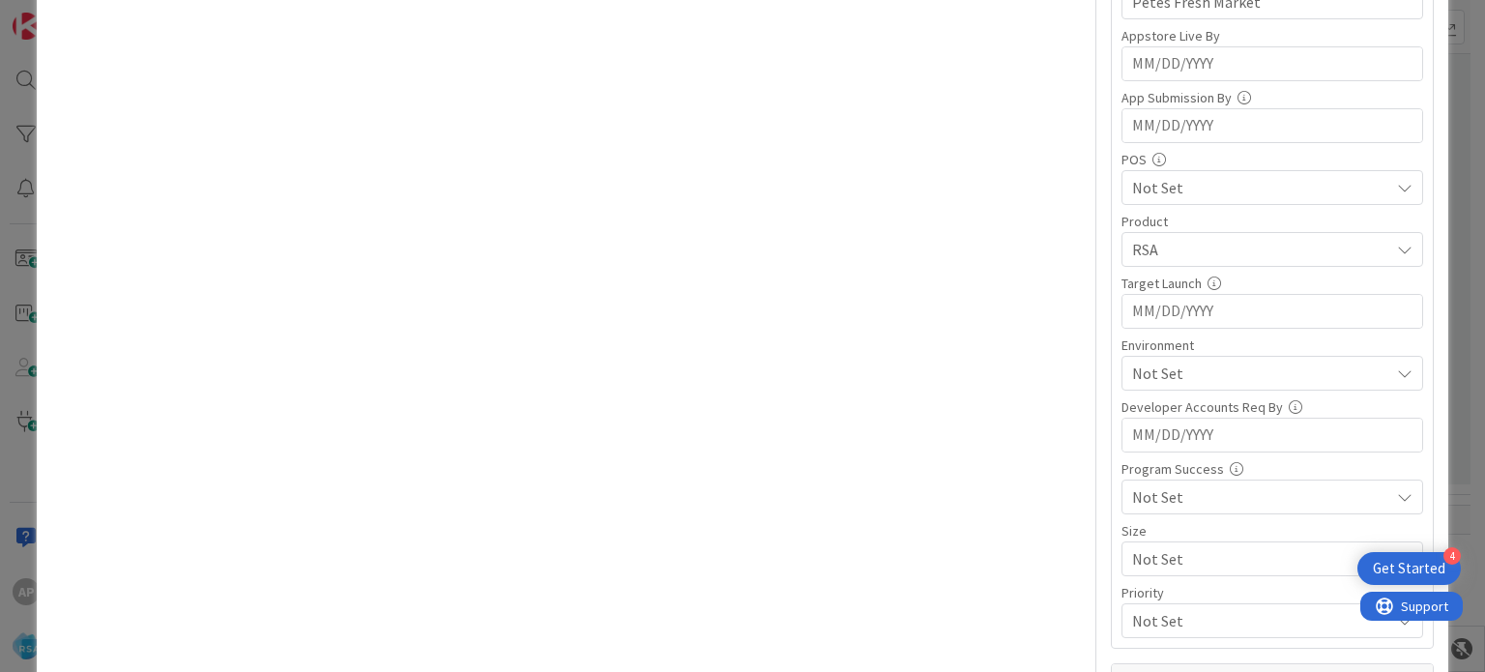
scroll to position [623, 0]
click at [1146, 366] on span "Not Set" at bounding box center [1260, 372] width 257 height 23
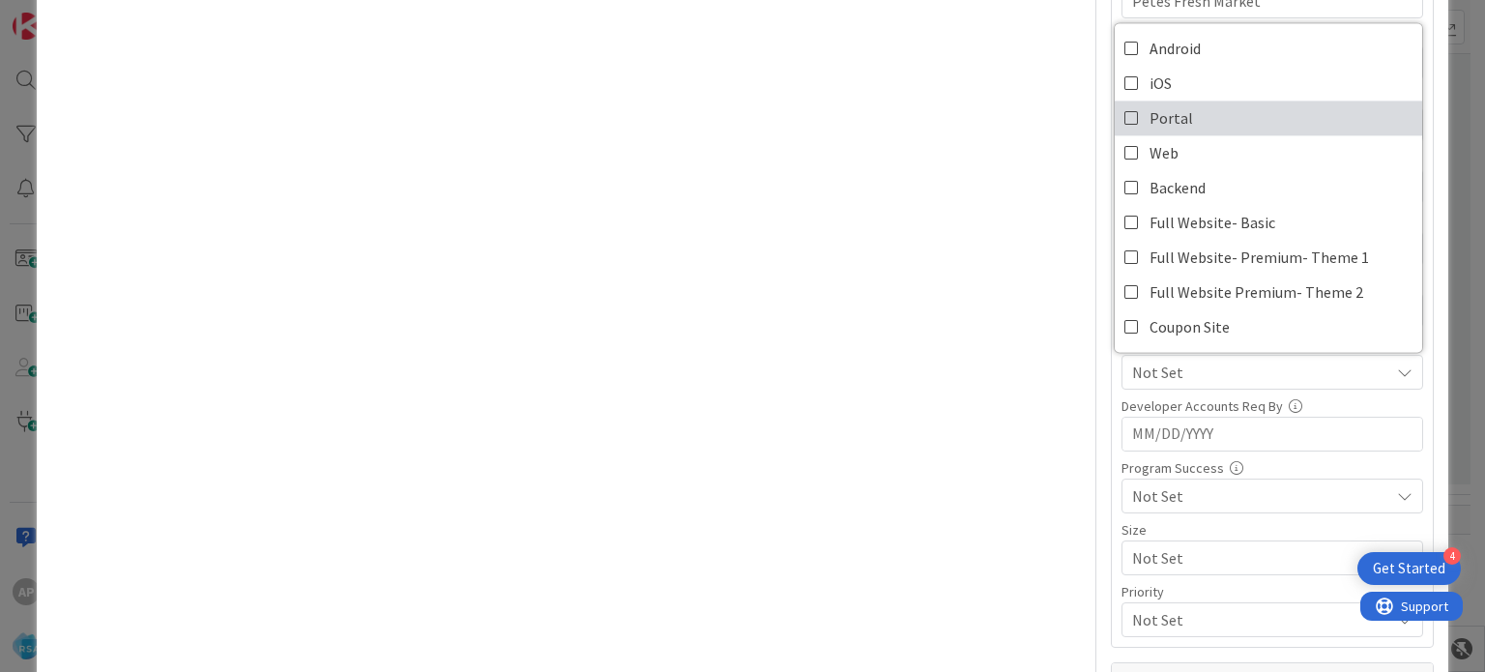
click at [1124, 111] on icon at bounding box center [1131, 117] width 15 height 29
click at [993, 328] on div "Title 52 / 128 Support Enhancement- 310074- Petes Fresh Market- RSA Description…" at bounding box center [565, 160] width 1029 height 1415
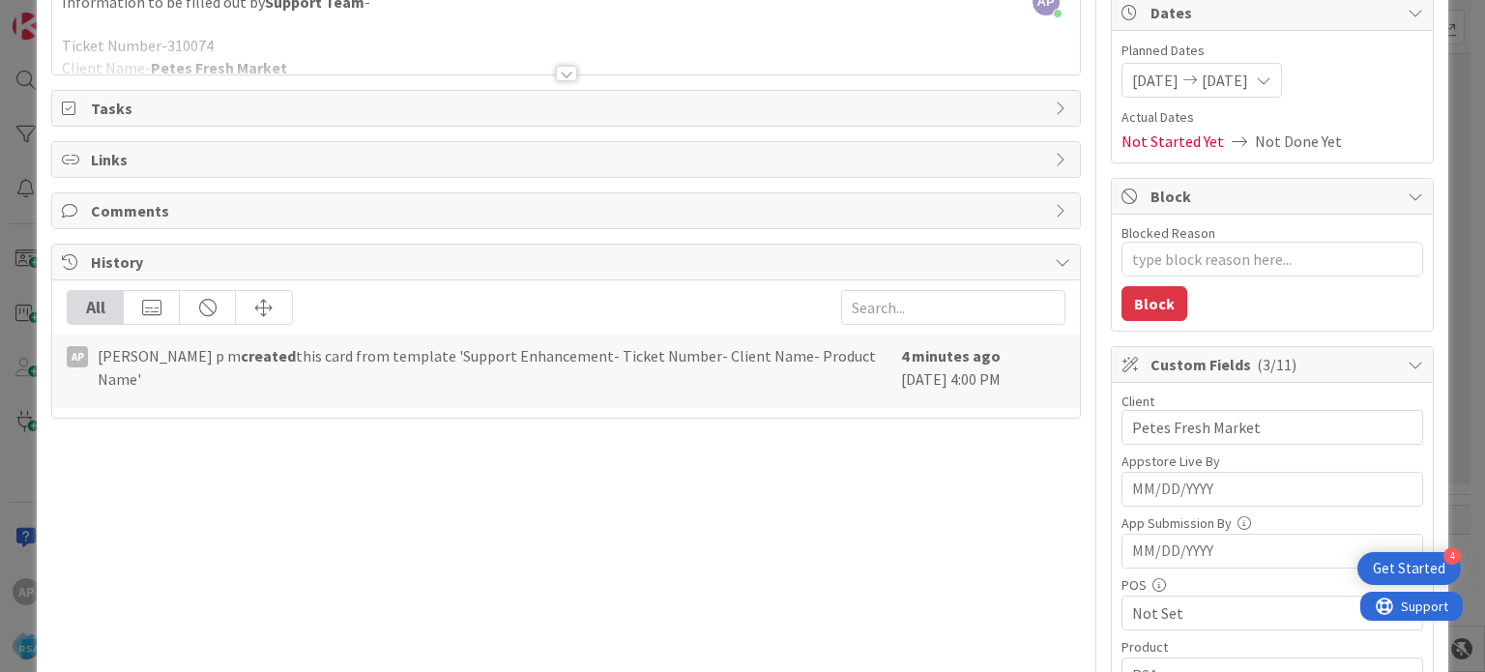
scroll to position [0, 0]
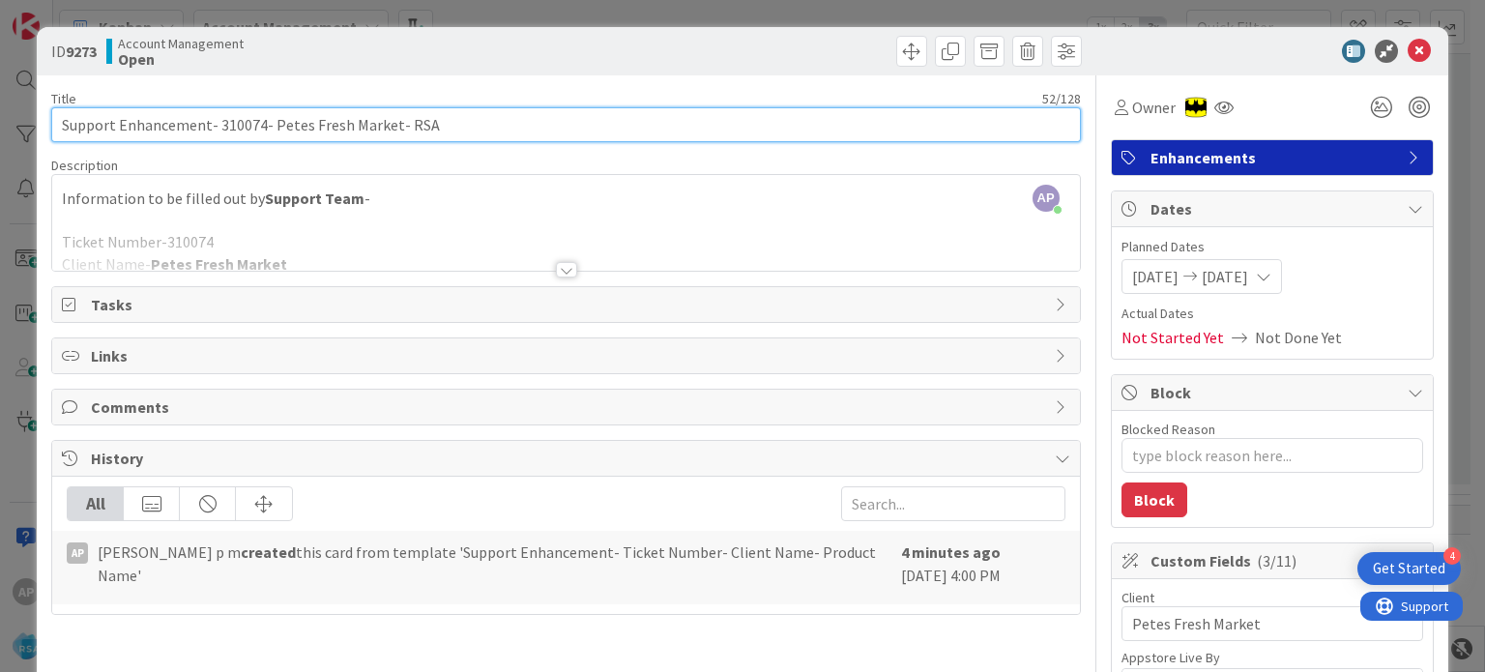
click at [220, 127] on input "Support Enhancement- 310074- Petes Fresh Market- RSA" at bounding box center [565, 124] width 1029 height 35
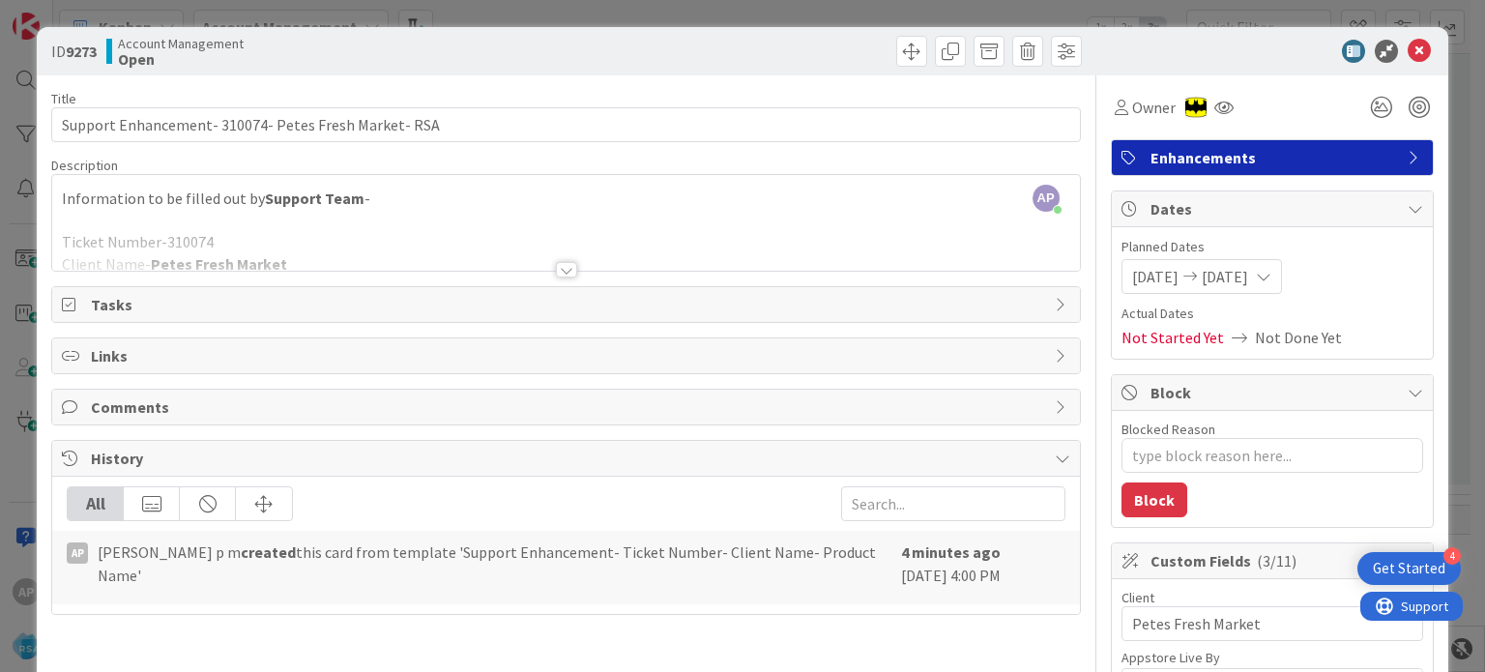
type textarea "x"
